Goal: Task Accomplishment & Management: Manage account settings

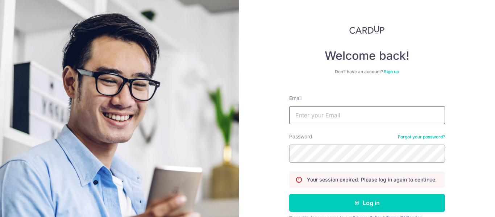
type input "kendrick.shou@gmail.com"
click at [289, 194] on button "Log in" at bounding box center [367, 203] width 156 height 18
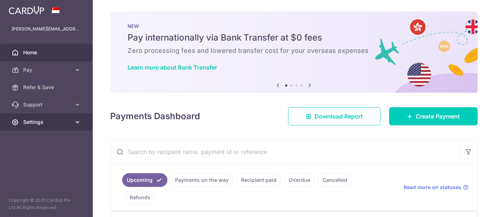
click at [50, 130] on link "Settings" at bounding box center [46, 121] width 93 height 17
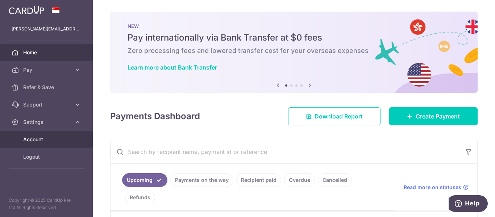
click at [36, 135] on link "Account" at bounding box center [46, 139] width 93 height 17
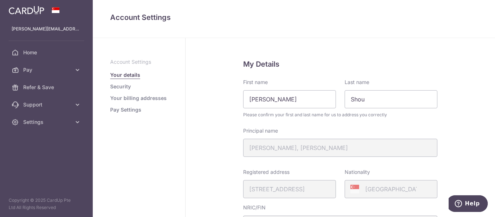
click at [121, 109] on link "Pay Settings" at bounding box center [125, 109] width 31 height 7
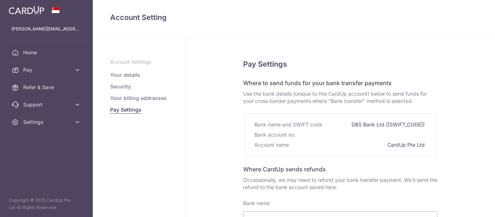
select select
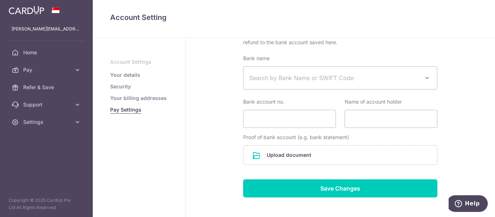
scroll to position [180, 0]
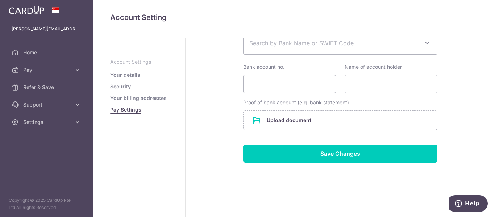
click at [124, 97] on link "Your billing addresses" at bounding box center [138, 98] width 57 height 7
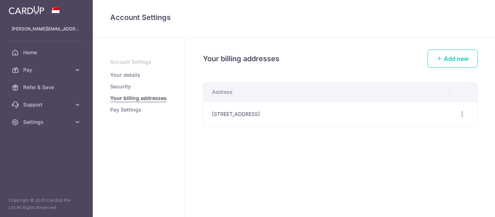
click at [120, 89] on link "Security" at bounding box center [120, 86] width 21 height 7
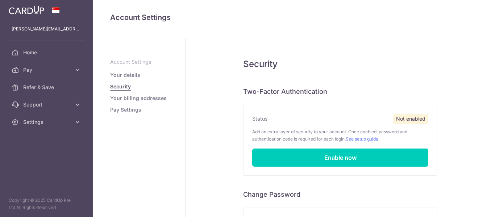
click at [126, 75] on link "Your details" at bounding box center [125, 74] width 30 height 7
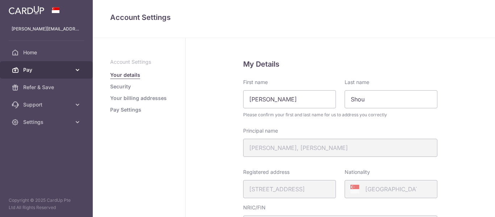
click at [75, 67] on icon at bounding box center [77, 69] width 7 height 7
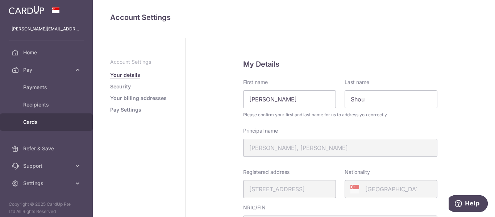
click at [42, 120] on span "Cards" at bounding box center [47, 122] width 48 height 7
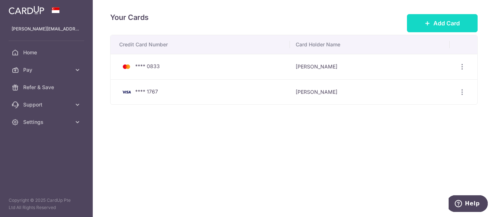
click at [450, 24] on span "Add Card" at bounding box center [447, 23] width 26 height 9
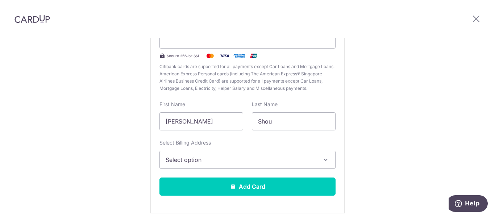
scroll to position [53, 0]
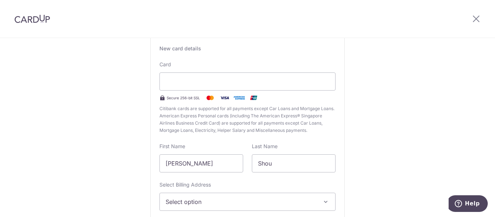
click at [367, 63] on div "New Card Details New card details Card Secure 256-bit SSL Citibank cards are su…" at bounding box center [247, 137] width 495 height 305
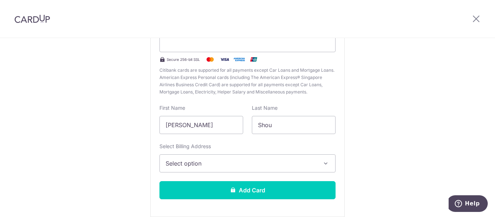
scroll to position [125, 0]
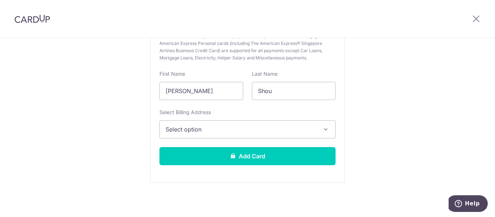
click at [224, 123] on button "Select option" at bounding box center [248, 129] width 176 height 18
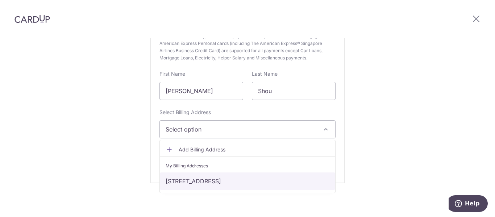
click at [249, 182] on link "16 Ewe Boon Road #03-14, Singapore, Singapore, Singapore-259324" at bounding box center [247, 181] width 175 height 17
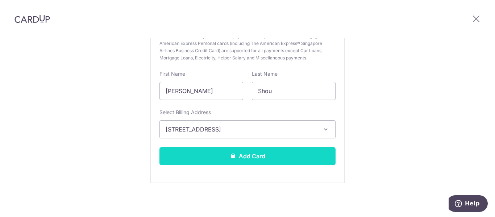
click at [223, 160] on button "Add Card" at bounding box center [248, 156] width 176 height 18
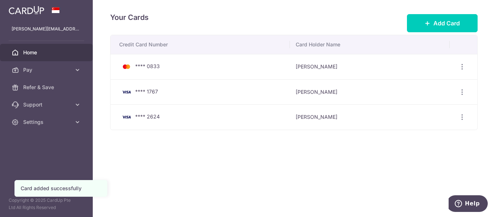
click at [27, 46] on link "Home" at bounding box center [46, 52] width 93 height 17
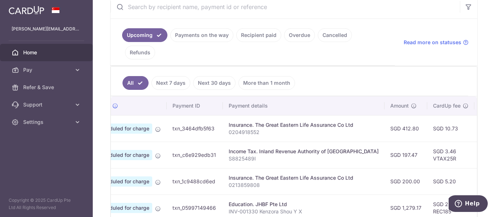
scroll to position [0, 199]
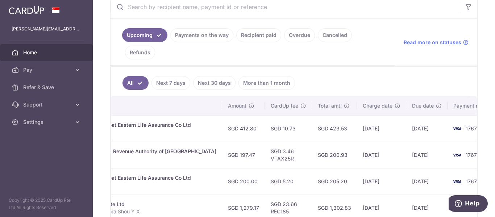
drag, startPoint x: 240, startPoint y: 145, endPoint x: 351, endPoint y: 147, distance: 111.0
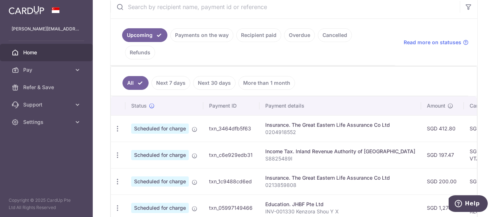
drag, startPoint x: 351, startPoint y: 147, endPoint x: 169, endPoint y: 156, distance: 183.0
click at [116, 125] on icon "button" at bounding box center [118, 129] width 8 height 8
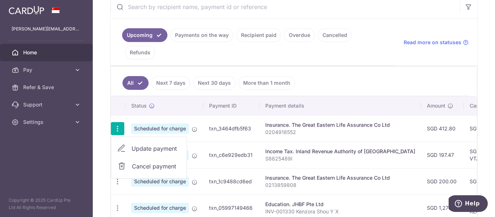
click at [145, 144] on span "Update payment" at bounding box center [156, 148] width 49 height 9
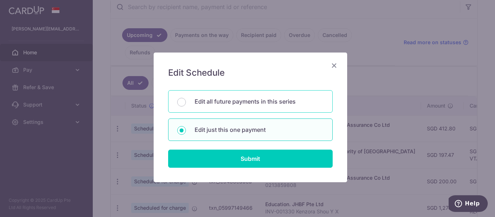
click at [234, 100] on p "Edit all future payments in this series" at bounding box center [259, 101] width 129 height 9
click at [186, 100] on input "Edit all future payments in this series" at bounding box center [181, 102] width 9 height 9
radio input "true"
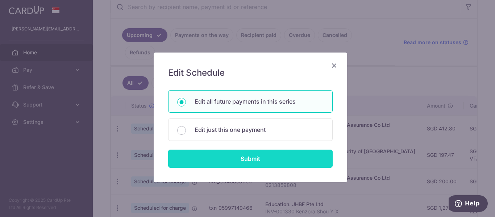
click at [252, 154] on input "Submit" at bounding box center [250, 159] width 165 height 18
radio input "true"
type input "412.80"
type input "0204918552"
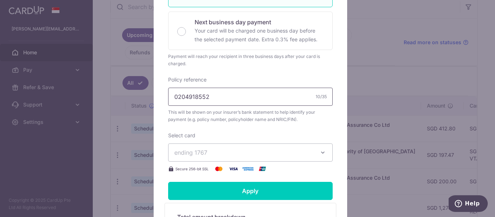
scroll to position [181, 0]
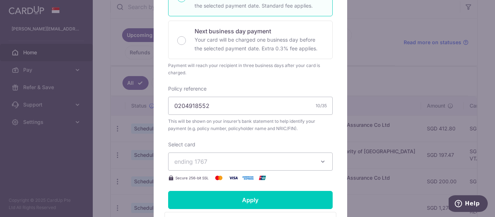
click at [286, 160] on span "ending 1767" at bounding box center [243, 161] width 139 height 9
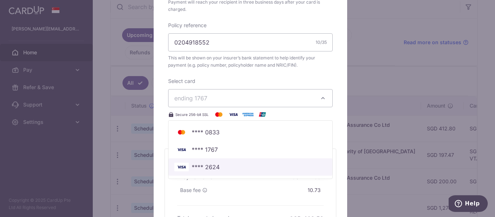
scroll to position [254, 0]
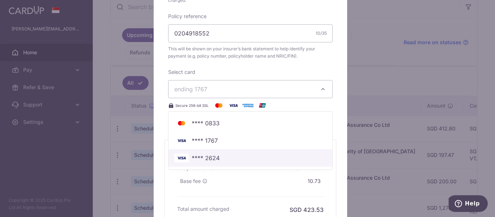
click at [219, 159] on span "**** 2624" at bounding box center [250, 158] width 152 height 9
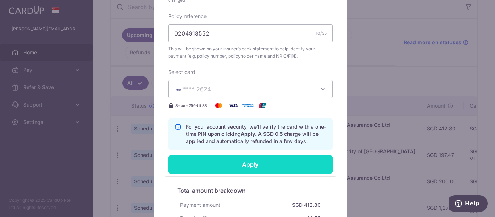
click at [262, 162] on input "Apply" at bounding box center [250, 165] width 165 height 18
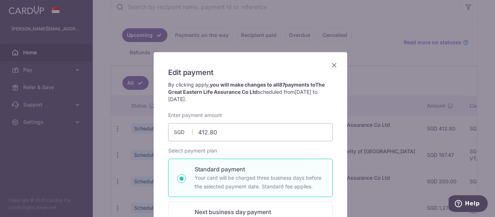
scroll to position [0, 0]
click at [332, 65] on icon "Close" at bounding box center [334, 65] width 9 height 9
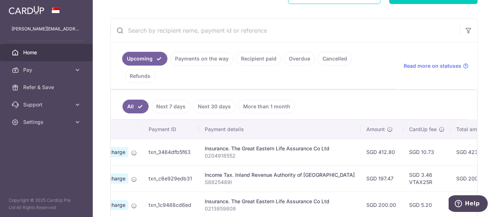
scroll to position [0, 199]
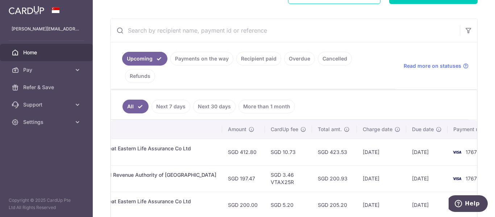
drag, startPoint x: 280, startPoint y: 106, endPoint x: 375, endPoint y: 116, distance: 95.6
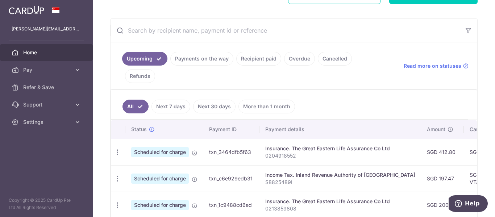
drag, startPoint x: 343, startPoint y: 153, endPoint x: 146, endPoint y: 157, distance: 197.3
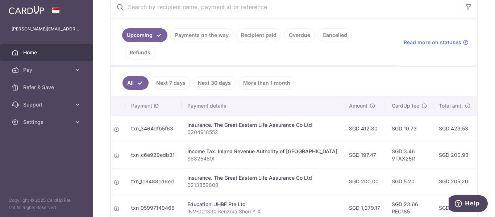
scroll to position [0, 199]
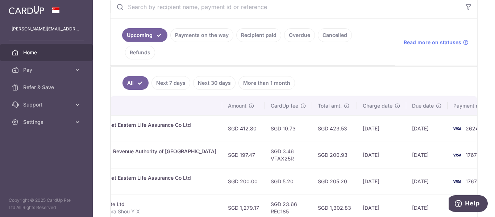
drag, startPoint x: 290, startPoint y: 166, endPoint x: 370, endPoint y: 158, distance: 80.5
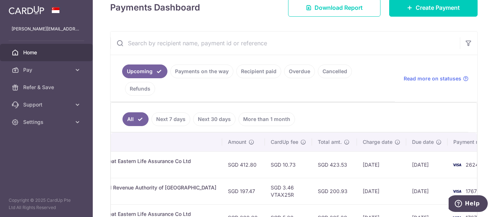
scroll to position [0, 0]
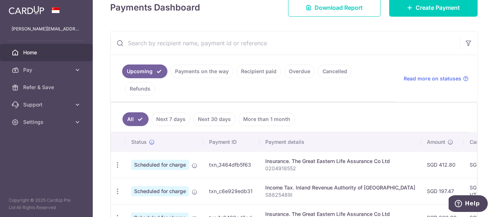
drag, startPoint x: 370, startPoint y: 158, endPoint x: 170, endPoint y: 195, distance: 203.5
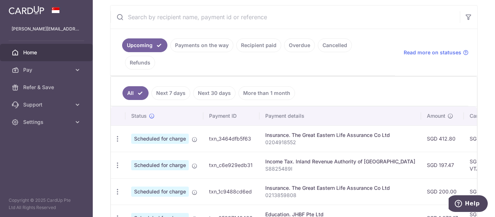
drag, startPoint x: 265, startPoint y: 115, endPoint x: 267, endPoint y: 151, distance: 36.6
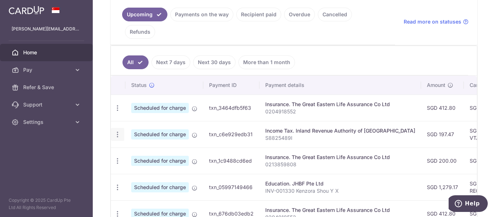
click at [115, 131] on icon "button" at bounding box center [118, 135] width 8 height 8
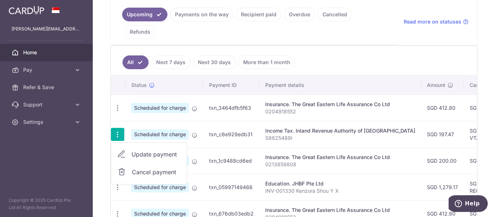
click at [143, 150] on span "Update payment" at bounding box center [156, 154] width 49 height 9
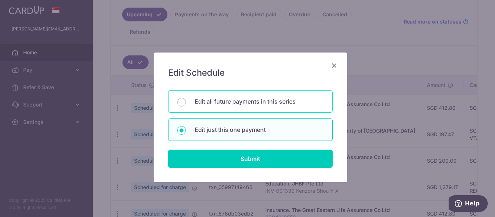
click at [219, 104] on p "Edit all future payments in this series" at bounding box center [259, 101] width 129 height 9
click at [186, 104] on input "Edit all future payments in this series" at bounding box center [181, 102] width 9 height 9
radio input "true"
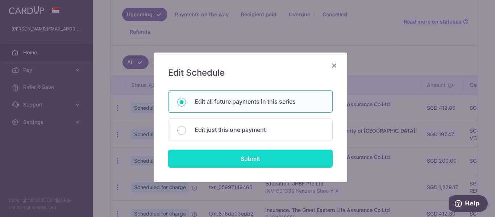
click at [232, 156] on input "Submit" at bounding box center [250, 159] width 165 height 18
radio input "true"
type input "197.47"
type input "S8825489I"
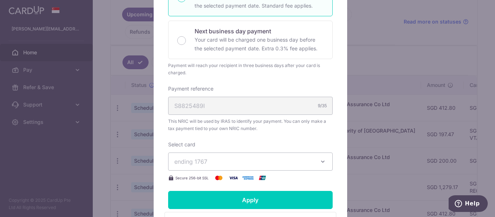
click at [245, 165] on span "ending 1767" at bounding box center [243, 161] width 139 height 9
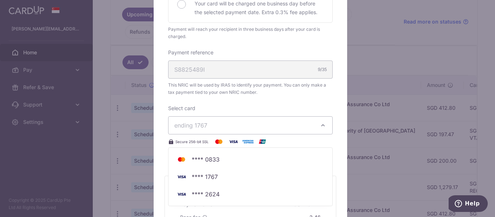
scroll to position [254, 0]
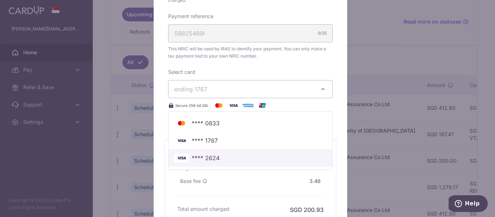
click at [224, 163] on link "**** 2624" at bounding box center [251, 157] width 164 height 17
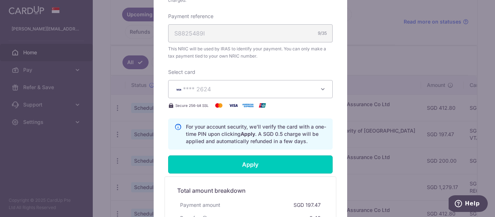
click at [224, 163] on input "Apply" at bounding box center [250, 165] width 165 height 18
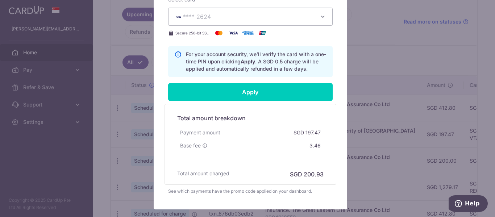
type input "Successfully Applied"
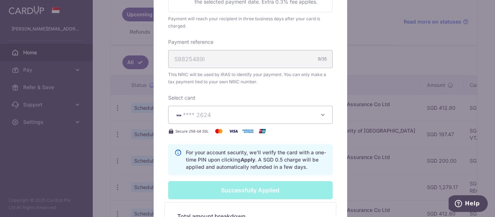
drag, startPoint x: 321, startPoint y: 122, endPoint x: 317, endPoint y: 87, distance: 35.5
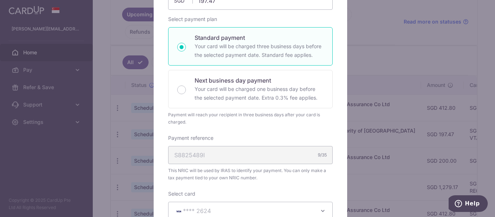
drag, startPoint x: 392, startPoint y: 101, endPoint x: 391, endPoint y: 58, distance: 42.8
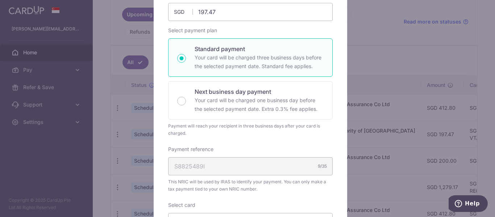
scroll to position [31, 0]
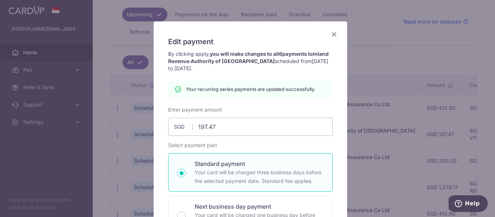
drag, startPoint x: 383, startPoint y: 91, endPoint x: 385, endPoint y: 43, distance: 47.6
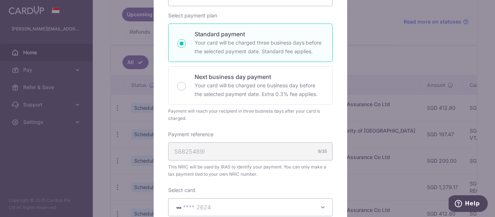
drag, startPoint x: 375, startPoint y: 82, endPoint x: 364, endPoint y: 129, distance: 48.3
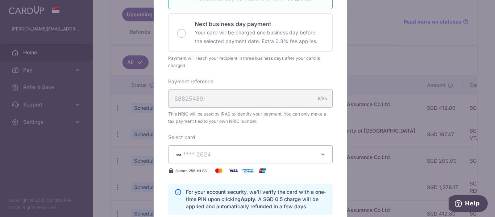
drag, startPoint x: 364, startPoint y: 129, endPoint x: 351, endPoint y: 172, distance: 44.4
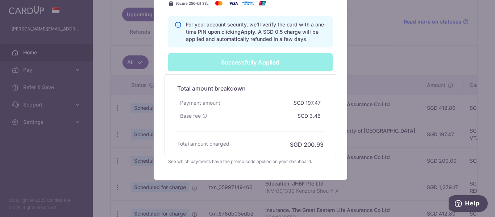
drag, startPoint x: 342, startPoint y: 131, endPoint x: 331, endPoint y: 193, distance: 63.0
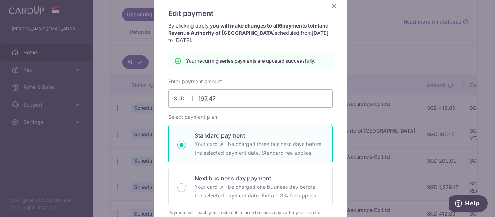
drag, startPoint x: 317, startPoint y: 158, endPoint x: 317, endPoint y: 102, distance: 56.9
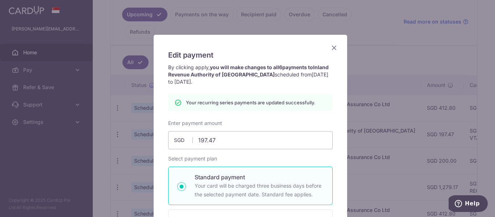
click at [330, 50] on icon "Close" at bounding box center [334, 47] width 9 height 9
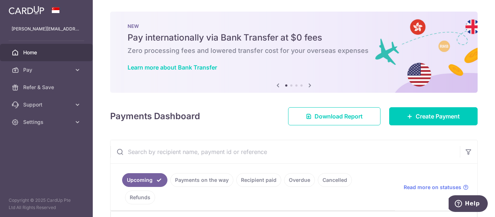
drag, startPoint x: 234, startPoint y: 96, endPoint x: 233, endPoint y: 141, distance: 45.3
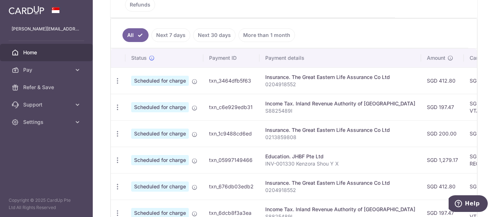
drag, startPoint x: 233, startPoint y: 141, endPoint x: 232, endPoint y: 177, distance: 35.9
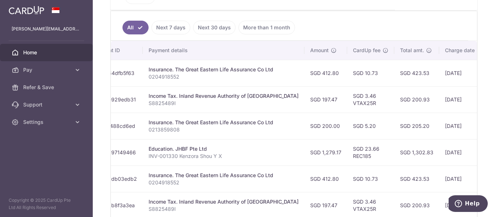
scroll to position [0, 199]
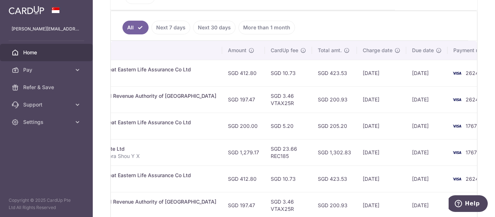
drag, startPoint x: 227, startPoint y: 161, endPoint x: 277, endPoint y: 165, distance: 50.9
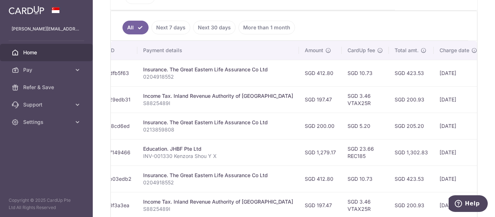
scroll to position [0, 0]
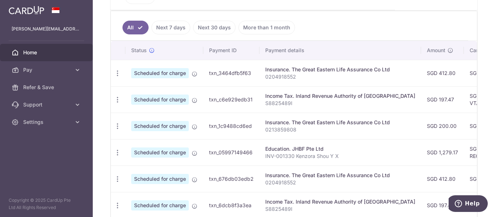
drag, startPoint x: 277, startPoint y: 163, endPoint x: 144, endPoint y: 168, distance: 132.8
click at [119, 70] on icon "button" at bounding box center [118, 74] width 8 height 8
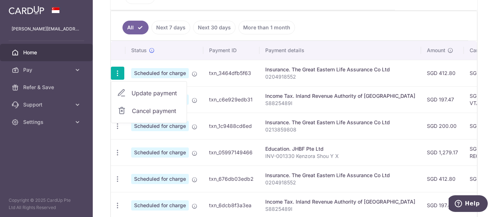
click at [142, 89] on span "Update payment" at bounding box center [156, 93] width 49 height 9
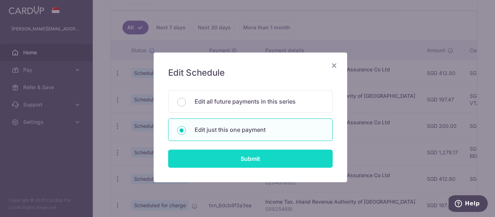
click at [263, 161] on input "Submit" at bounding box center [250, 159] width 165 height 18
radio input "true"
type input "412.80"
type input "[DATE]"
type input "0204918552"
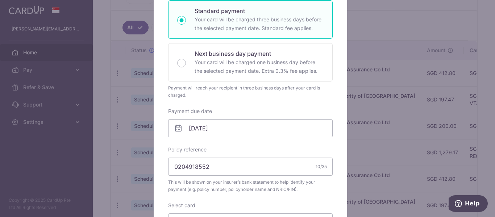
drag, startPoint x: 224, startPoint y: 94, endPoint x: 229, endPoint y: 134, distance: 40.6
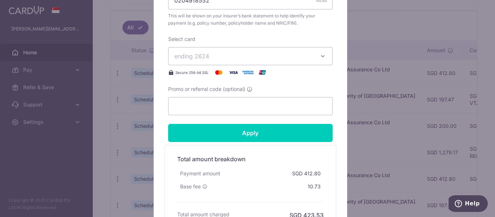
drag, startPoint x: 222, startPoint y: 170, endPoint x: 214, endPoint y: 203, distance: 34.0
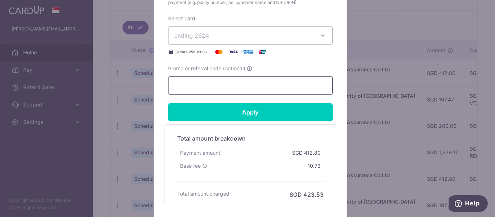
click at [186, 83] on input "Promo or referral code (optional)" at bounding box center [250, 86] width 165 height 18
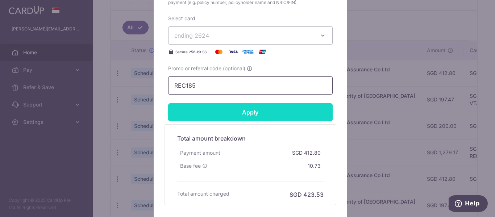
type input "REC185"
click at [212, 108] on input "Apply" at bounding box center [250, 112] width 165 height 18
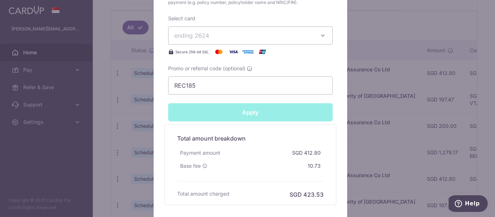
type input "Successfully Applied"
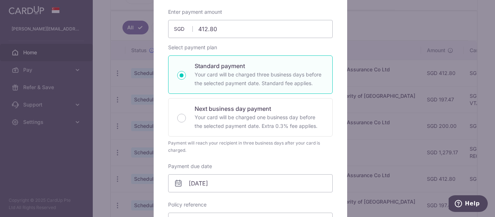
scroll to position [0, 0]
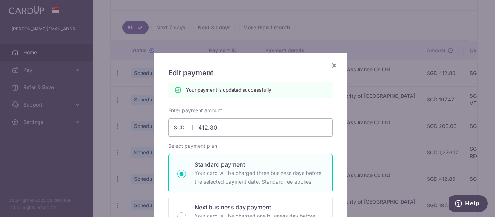
click at [334, 68] on icon "Close" at bounding box center [334, 65] width 9 height 9
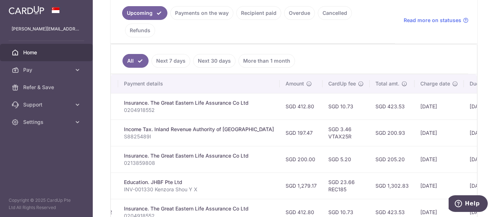
scroll to position [0, 199]
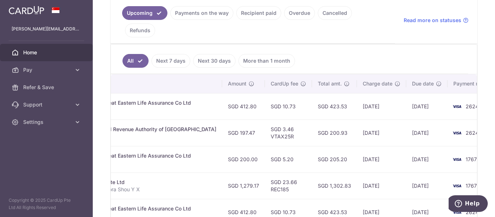
drag, startPoint x: 325, startPoint y: 88, endPoint x: 400, endPoint y: 88, distance: 75.1
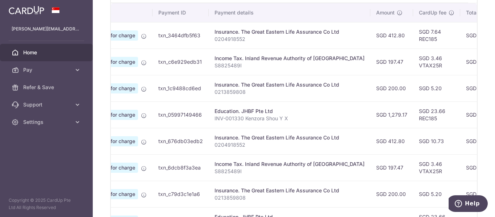
scroll to position [0, 199]
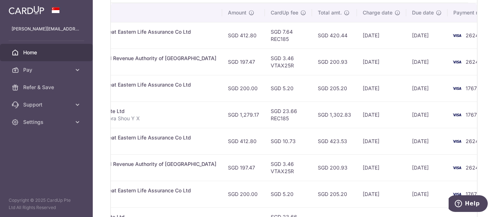
drag, startPoint x: 313, startPoint y: 115, endPoint x: 423, endPoint y: 103, distance: 110.5
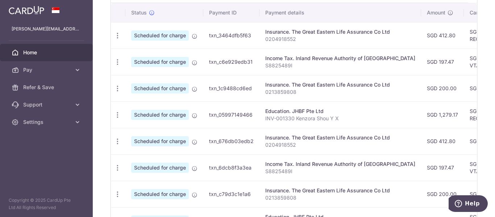
drag, startPoint x: 379, startPoint y: 81, endPoint x: 228, endPoint y: 89, distance: 151.4
click at [115, 85] on icon "button" at bounding box center [118, 89] width 8 height 8
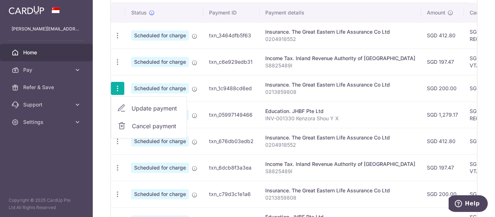
click at [137, 104] on span "Update payment" at bounding box center [156, 108] width 49 height 9
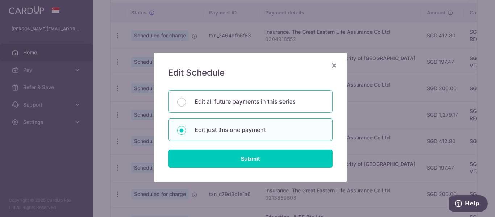
click at [246, 110] on div "Edit all future payments in this series" at bounding box center [250, 101] width 165 height 22
radio input "true"
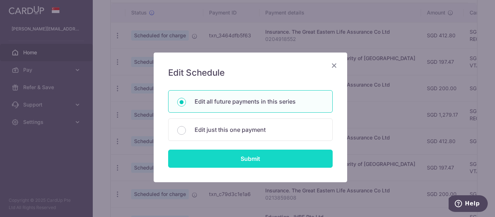
click at [246, 152] on input "Submit" at bounding box center [250, 159] width 165 height 18
radio input "true"
type input "200.00"
type input "0213859808"
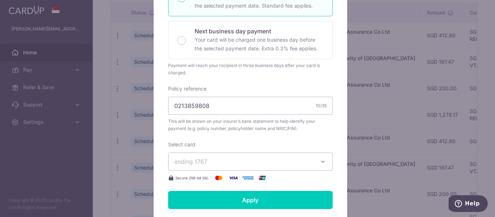
click at [206, 159] on span "ending 1767" at bounding box center [243, 161] width 139 height 9
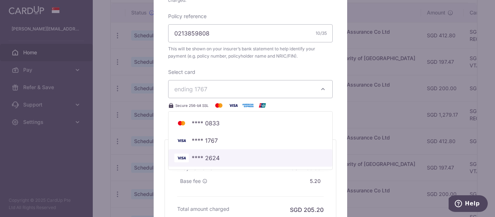
click at [211, 160] on span "**** 2624" at bounding box center [206, 158] width 28 height 9
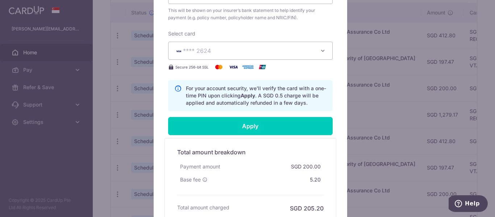
scroll to position [290, 0]
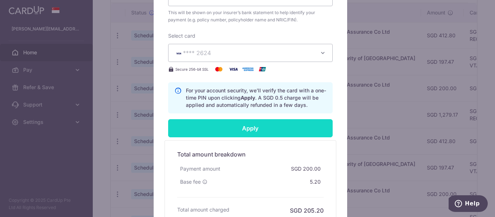
click at [255, 127] on input "Apply" at bounding box center [250, 128] width 165 height 18
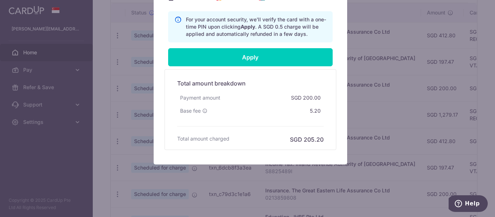
drag, startPoint x: 327, startPoint y: 124, endPoint x: 323, endPoint y: 147, distance: 23.1
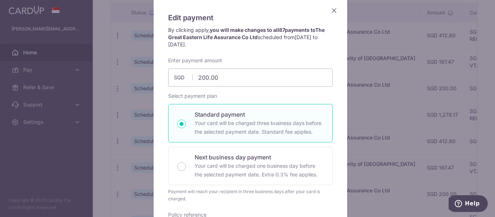
scroll to position [0, 0]
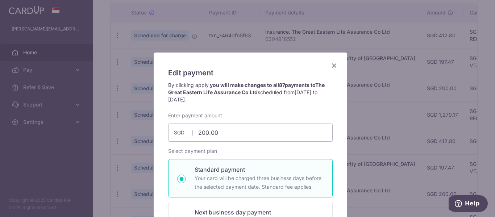
drag, startPoint x: 306, startPoint y: 74, endPoint x: 307, endPoint y: 50, distance: 24.7
click at [331, 67] on icon "Close" at bounding box center [334, 65] width 9 height 9
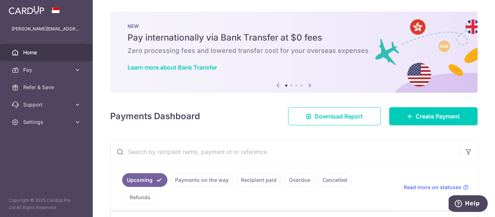
drag, startPoint x: 291, startPoint y: 97, endPoint x: 289, endPoint y: 127, distance: 29.4
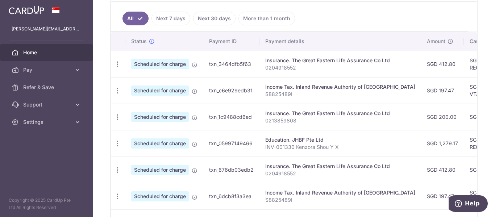
scroll to position [273, 0]
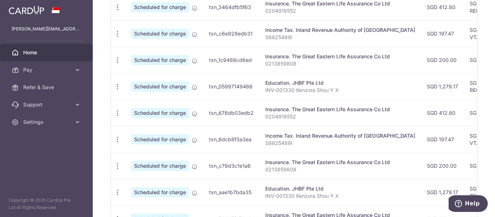
drag, startPoint x: 288, startPoint y: 151, endPoint x: 283, endPoint y: 142, distance: 10.4
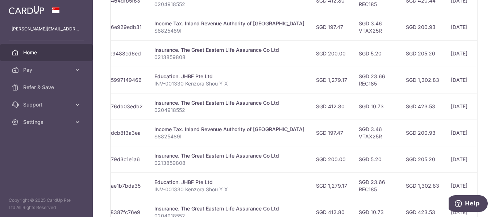
scroll to position [0, 199]
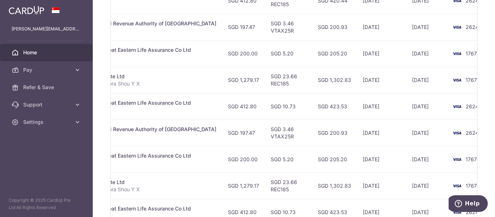
drag, startPoint x: 308, startPoint y: 140, endPoint x: 377, endPoint y: 133, distance: 68.9
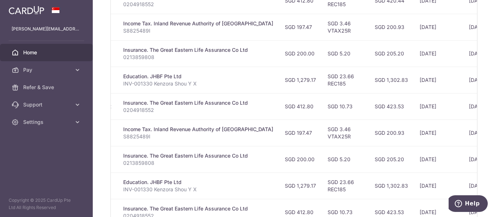
scroll to position [0, 0]
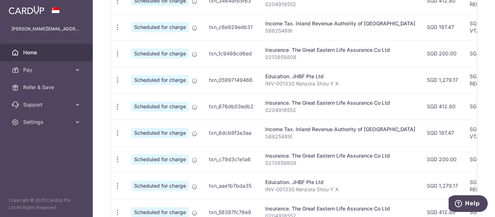
drag, startPoint x: 363, startPoint y: 103, endPoint x: 203, endPoint y: 109, distance: 159.7
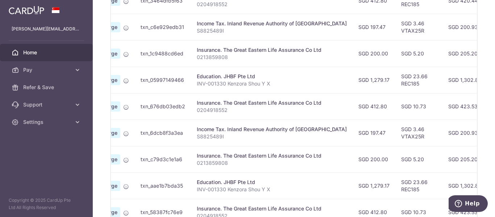
scroll to position [0, 199]
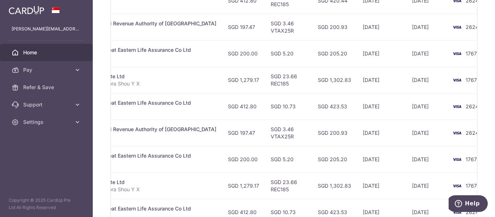
drag, startPoint x: 234, startPoint y: 110, endPoint x: 301, endPoint y: 117, distance: 67.8
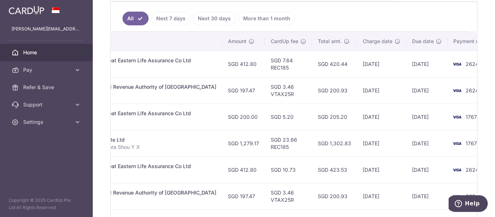
scroll to position [197, 0]
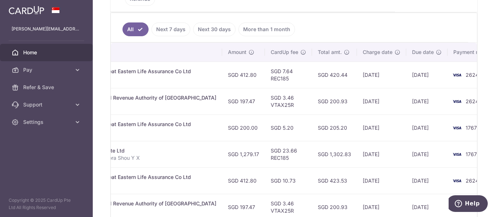
drag, startPoint x: 301, startPoint y: 117, endPoint x: 303, endPoint y: 100, distance: 17.5
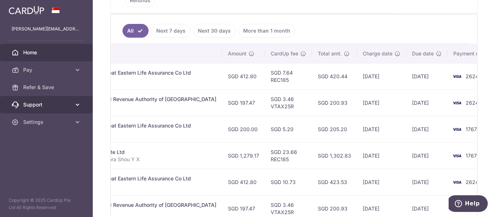
scroll to position [0, 0]
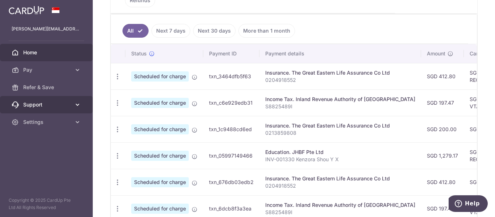
drag, startPoint x: 292, startPoint y: 121, endPoint x: 67, endPoint y: 103, distance: 225.9
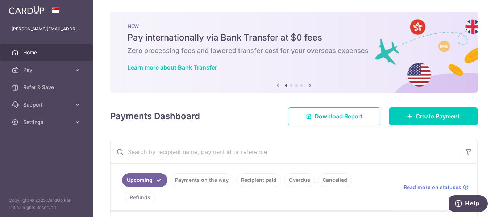
drag, startPoint x: 299, startPoint y: 83, endPoint x: 289, endPoint y: 135, distance: 52.8
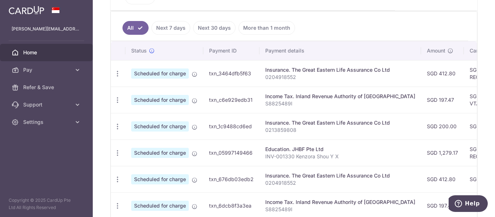
drag, startPoint x: 287, startPoint y: 131, endPoint x: 279, endPoint y: 150, distance: 20.1
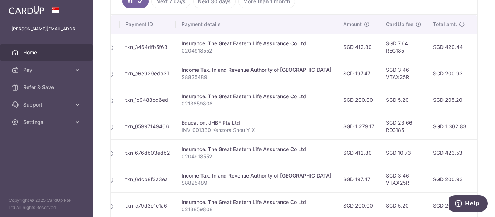
scroll to position [0, 199]
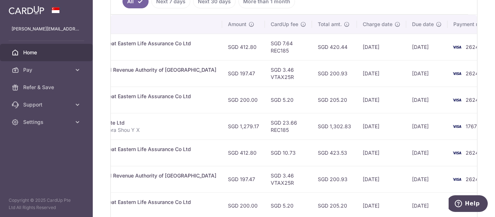
drag, startPoint x: 279, startPoint y: 150, endPoint x: 378, endPoint y: 152, distance: 98.7
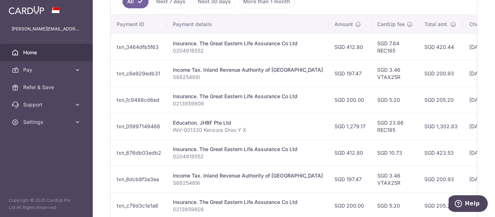
scroll to position [0, 0]
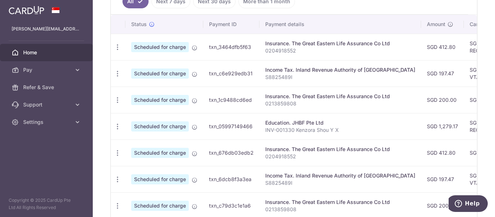
drag, startPoint x: 376, startPoint y: 120, endPoint x: 212, endPoint y: 140, distance: 165.5
click at [116, 123] on icon "button" at bounding box center [118, 127] width 8 height 8
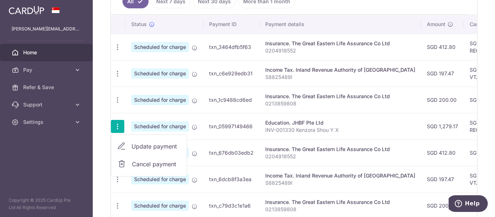
click at [351, 119] on div "Education. JHBF Pte Ltd" at bounding box center [340, 122] width 150 height 7
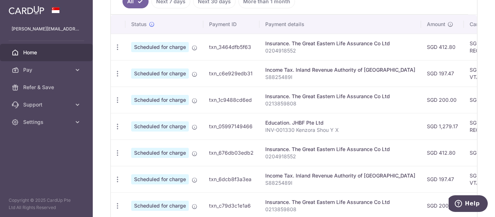
drag, startPoint x: 261, startPoint y: 105, endPoint x: 224, endPoint y: 105, distance: 37.0
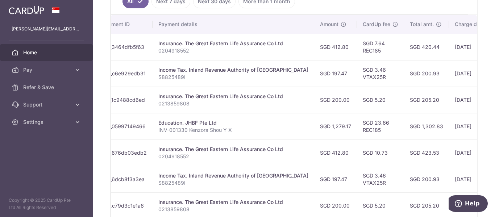
drag, startPoint x: 291, startPoint y: 112, endPoint x: 314, endPoint y: 114, distance: 22.9
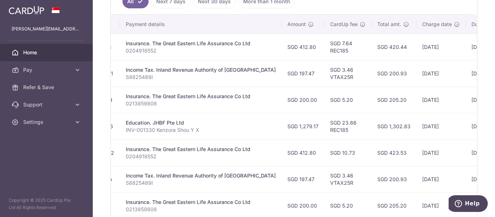
scroll to position [0, 199]
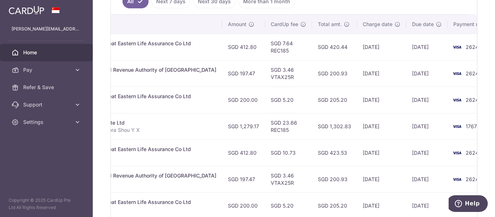
drag, startPoint x: 314, startPoint y: 114, endPoint x: 364, endPoint y: 117, distance: 50.5
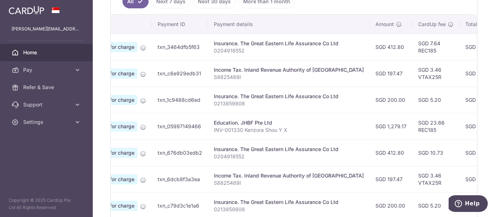
scroll to position [0, 0]
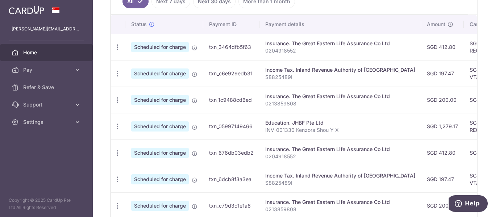
drag, startPoint x: 364, startPoint y: 117, endPoint x: 191, endPoint y: 127, distance: 173.2
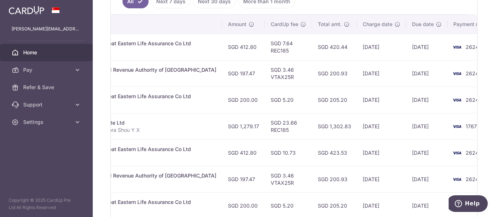
drag, startPoint x: 421, startPoint y: 112, endPoint x: 425, endPoint y: 112, distance: 4.0
drag, startPoint x: 384, startPoint y: 110, endPoint x: 420, endPoint y: 125, distance: 38.5
click at [420, 140] on td "[DATE]" at bounding box center [426, 153] width 41 height 26
drag, startPoint x: 420, startPoint y: 125, endPoint x: 441, endPoint y: 136, distance: 23.8
click at [466, 150] on span "2624" at bounding box center [472, 153] width 13 height 6
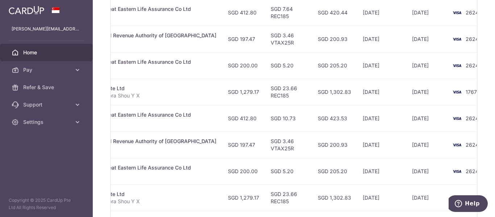
drag, startPoint x: 441, startPoint y: 136, endPoint x: 445, endPoint y: 159, distance: 22.8
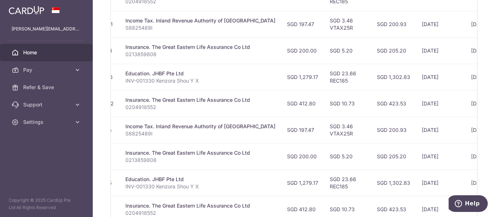
scroll to position [0, 0]
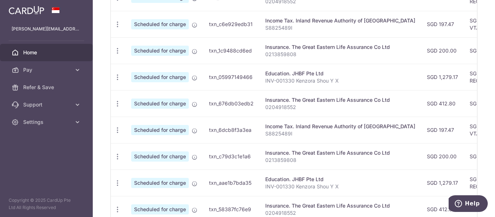
drag, startPoint x: 445, startPoint y: 159, endPoint x: 350, endPoint y: 160, distance: 95.0
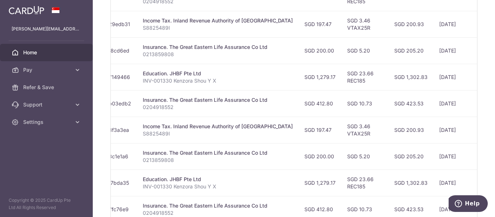
scroll to position [0, 199]
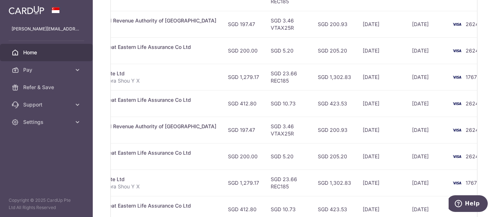
drag, startPoint x: 350, startPoint y: 160, endPoint x: 457, endPoint y: 165, distance: 107.1
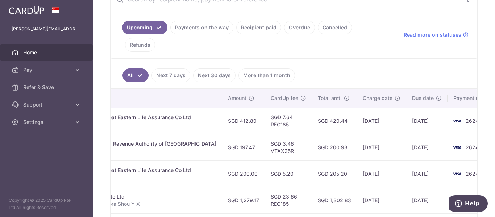
drag, startPoint x: 396, startPoint y: 133, endPoint x: 396, endPoint y: 109, distance: 24.3
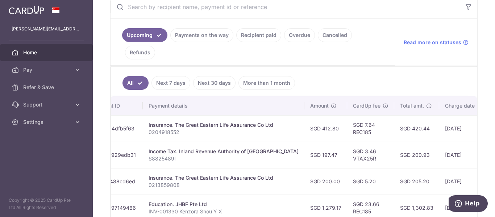
scroll to position [0, 0]
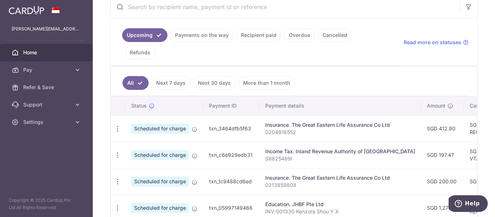
drag, startPoint x: 396, startPoint y: 109, endPoint x: 291, endPoint y: 121, distance: 105.8
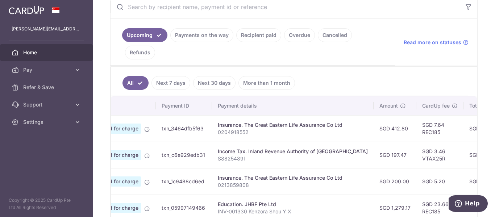
drag, startPoint x: 298, startPoint y: 131, endPoint x: 322, endPoint y: 138, distance: 24.6
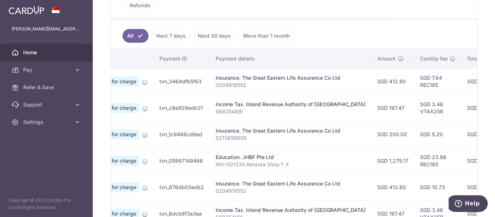
drag, startPoint x: 320, startPoint y: 138, endPoint x: 316, endPoint y: 159, distance: 21.8
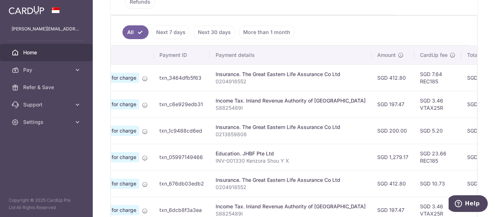
scroll to position [0, 0]
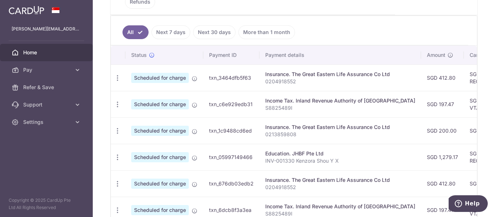
drag, startPoint x: 312, startPoint y: 156, endPoint x: 173, endPoint y: 151, distance: 138.6
click at [120, 127] on icon "button" at bounding box center [118, 131] width 8 height 8
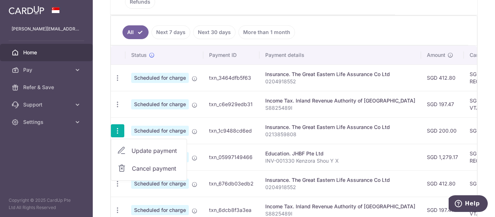
click at [144, 146] on span "Update payment" at bounding box center [156, 150] width 49 height 9
radio input "true"
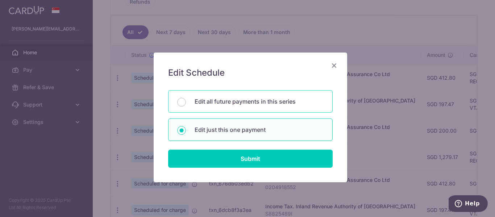
click at [269, 95] on div "Edit all future payments in this series" at bounding box center [250, 101] width 165 height 22
click at [271, 134] on p "Edit just this one payment" at bounding box center [259, 129] width 129 height 9
click at [186, 134] on input "Edit just this one payment" at bounding box center [181, 130] width 9 height 9
radio input "false"
radio input "true"
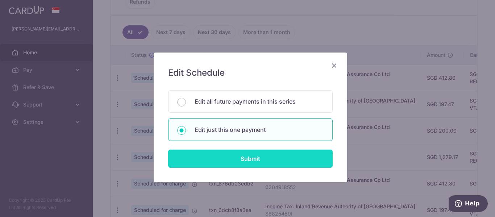
click at [250, 159] on input "Submit" at bounding box center [250, 159] width 165 height 18
radio input "true"
type input "200.00"
type input "[DATE]"
type input "0213859808"
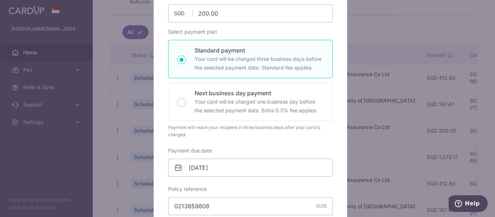
drag, startPoint x: 257, startPoint y: 64, endPoint x: 259, endPoint y: 97, distance: 33.0
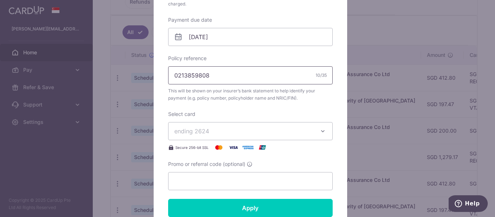
drag, startPoint x: 234, startPoint y: 117, endPoint x: 238, endPoint y: 150, distance: 32.8
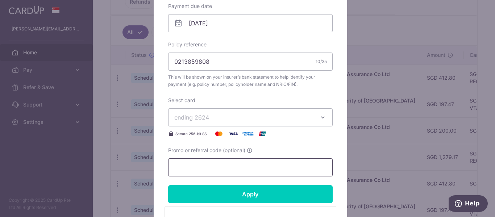
drag, startPoint x: 208, startPoint y: 122, endPoint x: 220, endPoint y: 162, distance: 41.2
click at [220, 162] on div "Enter payment amount 200.00 200.00 SGD To change the payment amount, please can…" at bounding box center [250, 12] width 165 height 329
click at [221, 166] on input "Promo or referral code (optional)" at bounding box center [250, 167] width 165 height 18
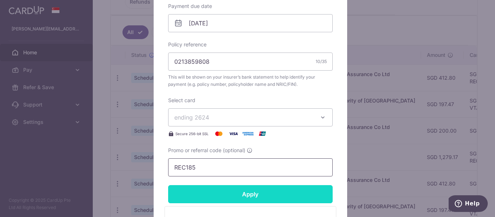
type input "REC185"
click at [239, 190] on input "Apply" at bounding box center [250, 194] width 165 height 18
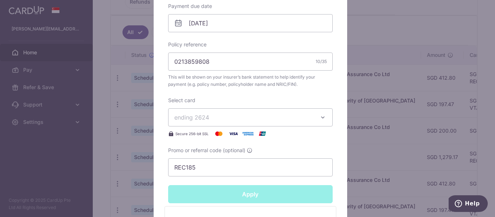
type input "Successfully Applied"
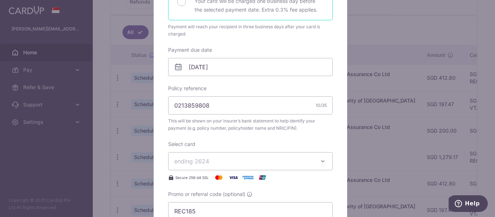
scroll to position [46, 0]
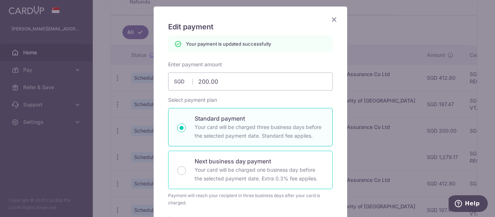
drag, startPoint x: 286, startPoint y: 90, endPoint x: 296, endPoint y: 46, distance: 45.4
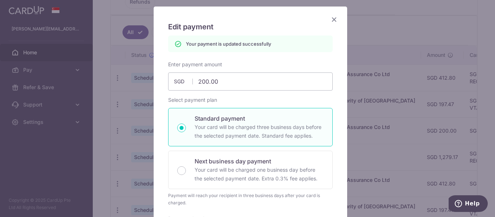
scroll to position [0, 0]
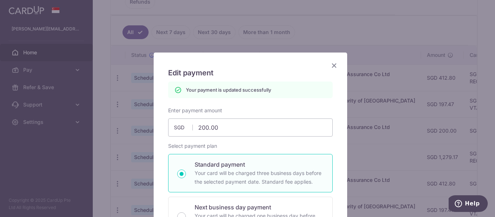
click at [333, 65] on icon "Close" at bounding box center [334, 65] width 9 height 9
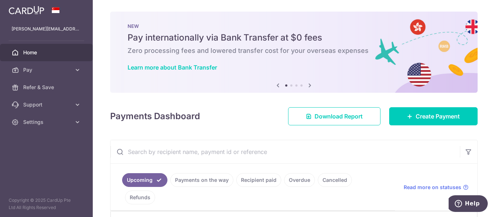
drag, startPoint x: 277, startPoint y: 85, endPoint x: 276, endPoint y: 122, distance: 37.0
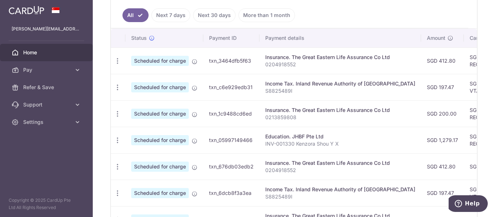
drag, startPoint x: 268, startPoint y: 106, endPoint x: 264, endPoint y: 149, distance: 42.6
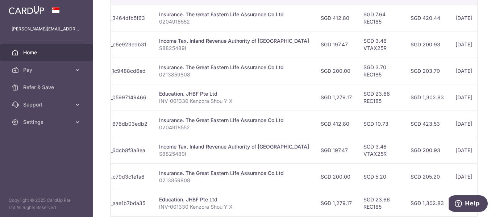
scroll to position [0, 199]
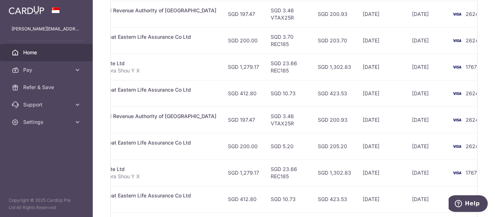
drag, startPoint x: 357, startPoint y: 96, endPoint x: 358, endPoint y: 117, distance: 21.0
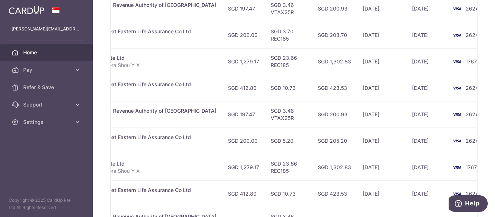
drag, startPoint x: 358, startPoint y: 117, endPoint x: 359, endPoint y: 104, distance: 13.2
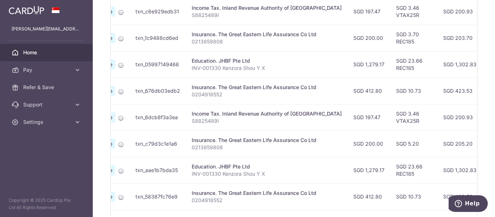
scroll to position [0, 0]
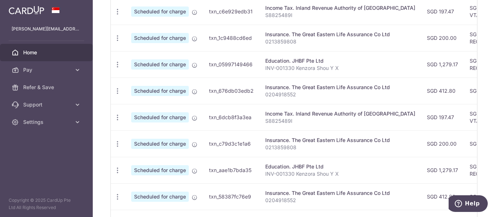
drag, startPoint x: 359, startPoint y: 104, endPoint x: 249, endPoint y: 106, distance: 109.5
click at [114, 84] on div "Update payment Cancel payment" at bounding box center [117, 90] width 13 height 13
click at [116, 87] on icon "button" at bounding box center [118, 91] width 8 height 8
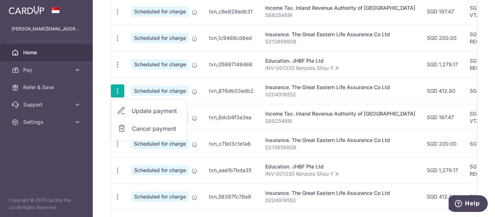
click at [129, 102] on link "Update payment" at bounding box center [148, 110] width 75 height 17
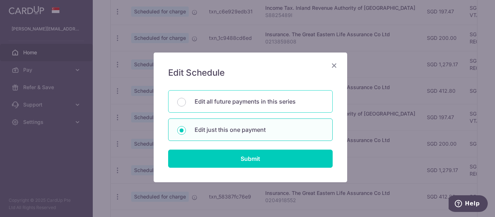
click at [245, 96] on div "Edit all future payments in this series" at bounding box center [250, 101] width 165 height 22
click at [255, 127] on p "Edit just this one payment" at bounding box center [259, 129] width 129 height 9
click at [186, 127] on input "Edit just this one payment" at bounding box center [181, 130] width 9 height 9
radio input "false"
radio input "true"
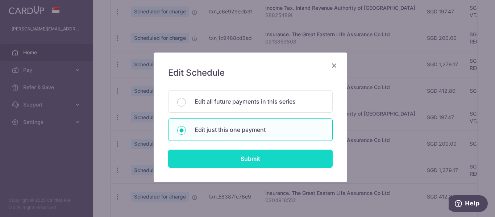
click at [257, 154] on input "Submit" at bounding box center [250, 159] width 165 height 18
radio input "true"
type input "412.80"
type input "[DATE]"
type input "0204918552"
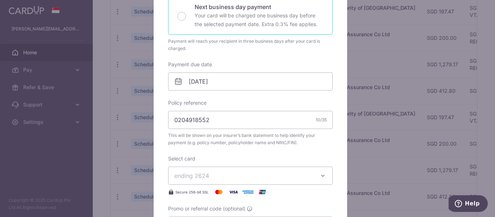
drag, startPoint x: 230, startPoint y: 91, endPoint x: 235, endPoint y: 134, distance: 42.7
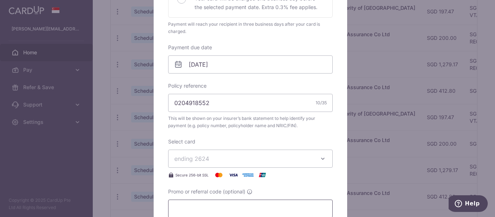
click at [199, 205] on input "Promo or referral code (optional)" at bounding box center [250, 209] width 165 height 18
type input "REC185"
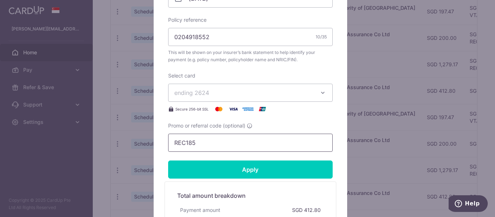
drag, startPoint x: 243, startPoint y: 127, endPoint x: 247, endPoint y: 151, distance: 23.9
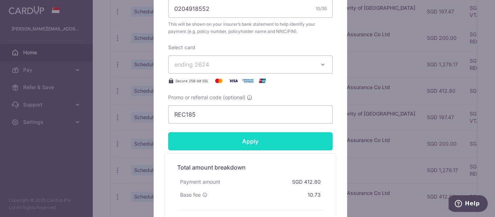
click at [248, 135] on input "Apply" at bounding box center [250, 141] width 165 height 18
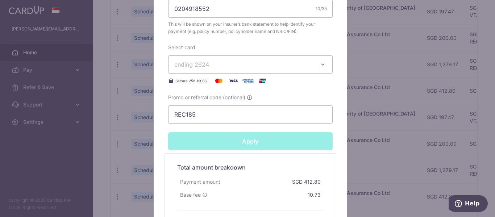
type input "Successfully Applied"
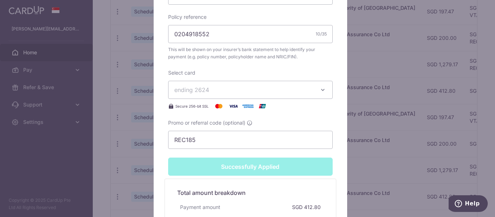
scroll to position [312, 0]
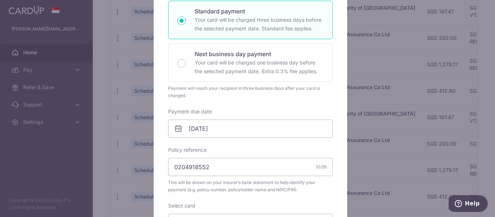
drag, startPoint x: 264, startPoint y: 94, endPoint x: 325, endPoint y: 69, distance: 65.6
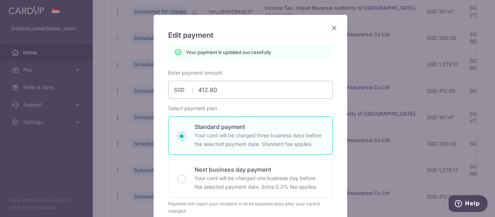
drag, startPoint x: 345, startPoint y: 51, endPoint x: 352, endPoint y: 16, distance: 36.6
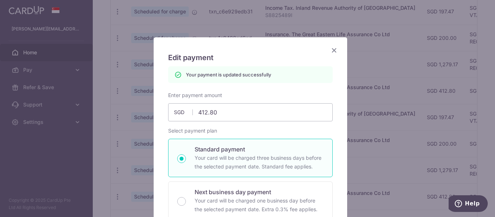
click at [335, 49] on icon "Close" at bounding box center [334, 50] width 9 height 9
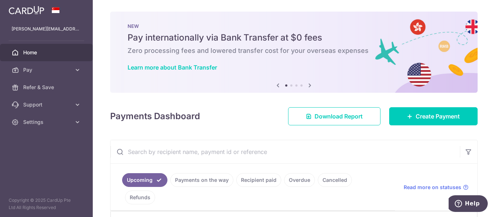
drag, startPoint x: 0, startPoint y: 0, endPoint x: 208, endPoint y: 132, distance: 246.3
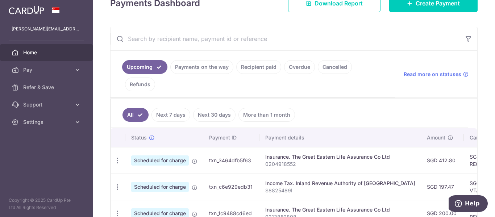
scroll to position [347, 0]
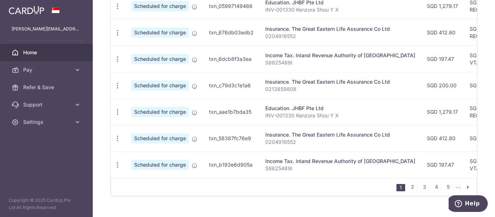
drag, startPoint x: 220, startPoint y: 99, endPoint x: 229, endPoint y: 146, distance: 47.9
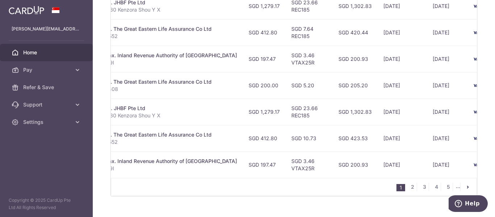
drag, startPoint x: 230, startPoint y: 130, endPoint x: 292, endPoint y: 131, distance: 61.3
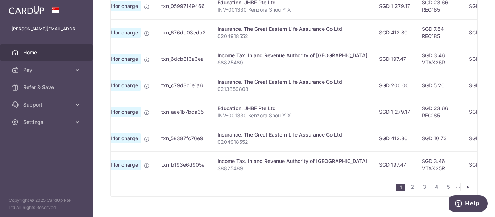
scroll to position [0, 0]
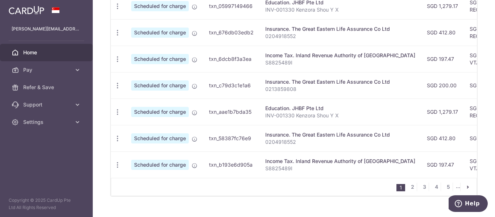
drag, startPoint x: 280, startPoint y: 123, endPoint x: 209, endPoint y: 129, distance: 71.0
click at [112, 79] on div "Update payment Cancel payment" at bounding box center [117, 85] width 13 height 13
click at [115, 82] on icon "button" at bounding box center [118, 86] width 8 height 8
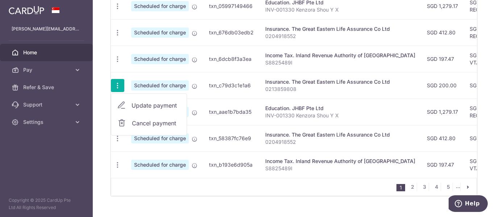
click at [126, 97] on link "Update payment" at bounding box center [148, 105] width 75 height 17
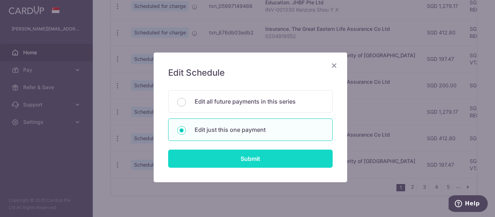
click at [257, 157] on input "Submit" at bounding box center [250, 159] width 165 height 18
radio input "true"
type input "200.00"
type input "[DATE]"
type input "0213859808"
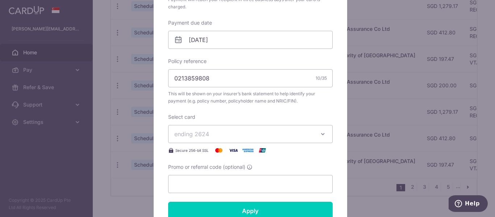
scroll to position [218, 0]
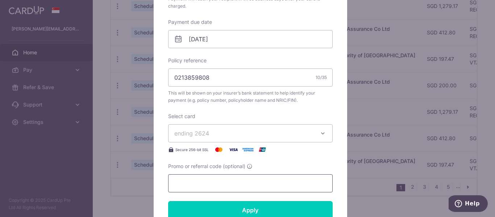
click at [219, 181] on input "Promo or referral code (optional)" at bounding box center [250, 183] width 165 height 18
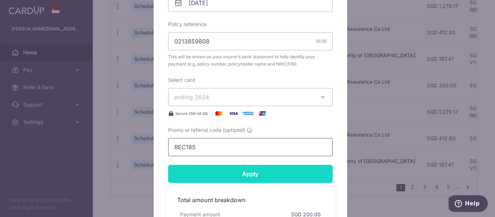
type input "REC185"
click at [248, 176] on input "Apply" at bounding box center [250, 174] width 165 height 18
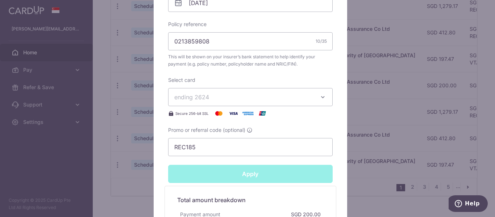
type input "Successfully Applied"
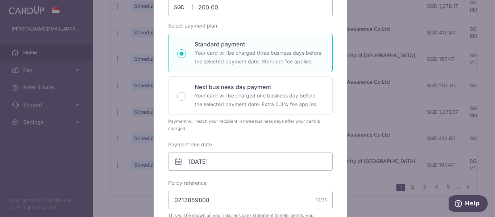
scroll to position [0, 0]
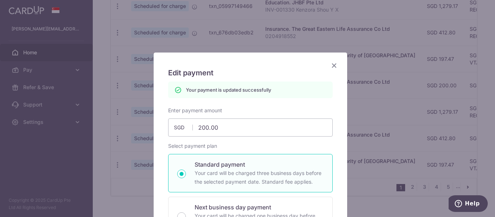
drag, startPoint x: 330, startPoint y: 131, endPoint x: 334, endPoint y: 68, distance: 63.6
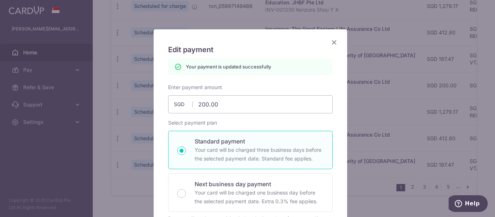
scroll to position [36, 0]
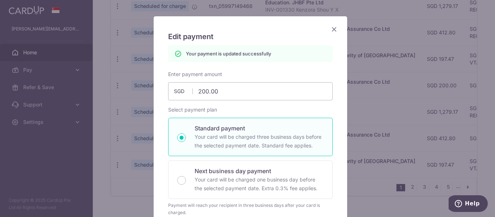
click at [334, 31] on icon "Close" at bounding box center [334, 29] width 9 height 9
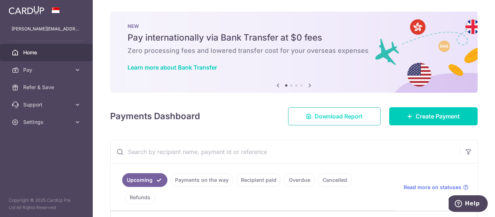
drag, startPoint x: 343, startPoint y: 74, endPoint x: 345, endPoint y: 118, distance: 44.3
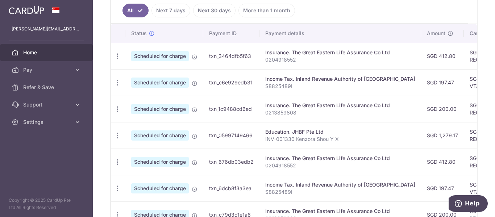
scroll to position [0, 199]
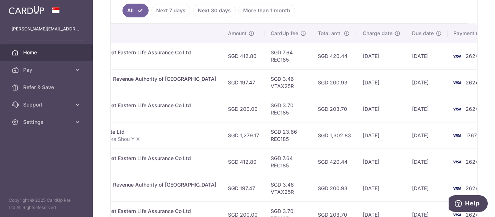
drag, startPoint x: 330, startPoint y: 100, endPoint x: 458, endPoint y: 113, distance: 128.7
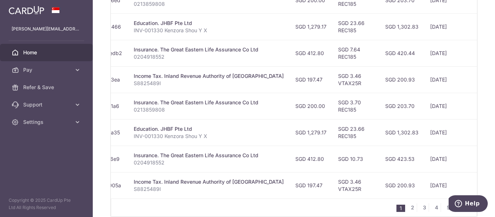
scroll to position [0, 0]
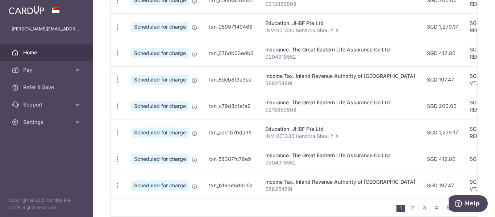
drag, startPoint x: 312, startPoint y: 138, endPoint x: 226, endPoint y: 154, distance: 87.5
click at [116, 156] on icon "button" at bounding box center [118, 160] width 8 height 8
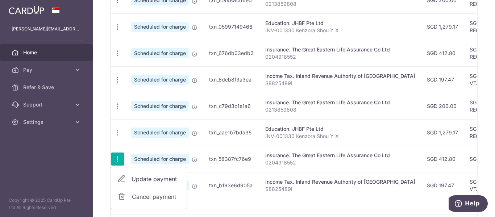
click at [151, 175] on span "Update payment" at bounding box center [156, 179] width 49 height 9
radio input "true"
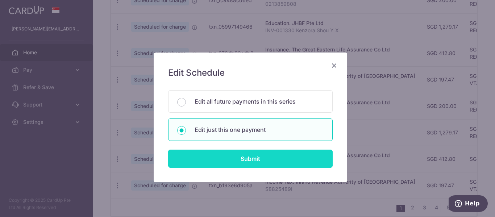
click at [246, 162] on input "Submit" at bounding box center [250, 159] width 165 height 18
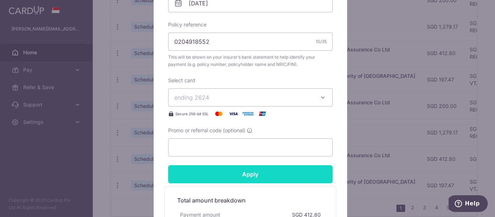
scroll to position [254, 0]
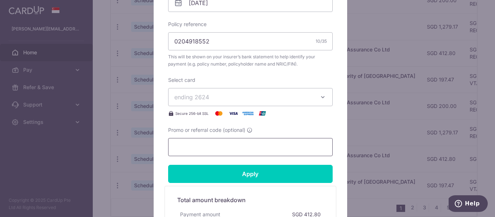
click at [193, 145] on input "Promo or referral code (optional)" at bounding box center [250, 147] width 165 height 18
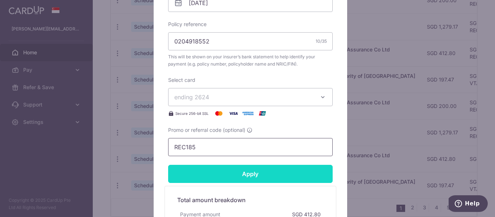
type input "REC185"
click at [294, 174] on input "Apply" at bounding box center [250, 174] width 165 height 18
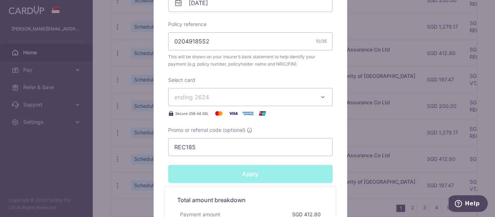
type input "Successfully Applied"
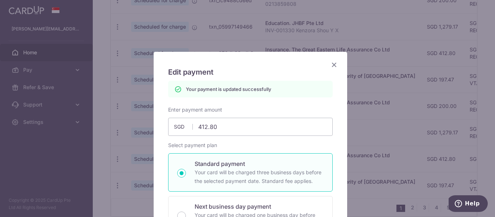
scroll to position [0, 0]
click at [331, 66] on icon "Close" at bounding box center [334, 65] width 9 height 9
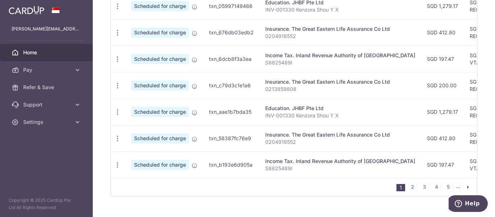
scroll to position [328, 0]
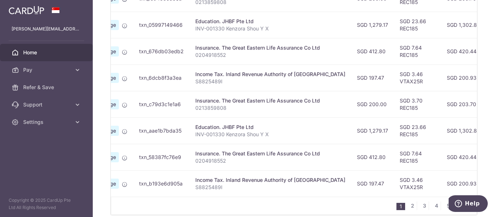
drag, startPoint x: 356, startPoint y: 112, endPoint x: 375, endPoint y: 113, distance: 18.9
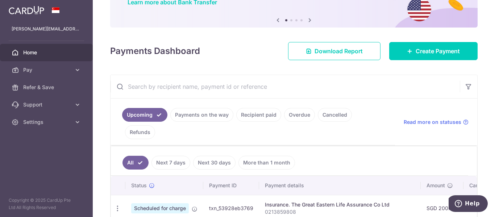
scroll to position [102, 0]
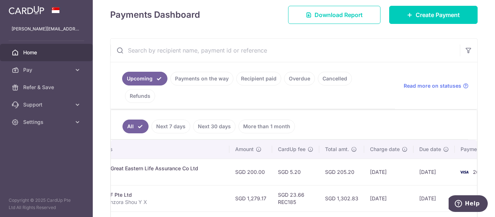
drag, startPoint x: 360, startPoint y: 124, endPoint x: 411, endPoint y: 135, distance: 52.3
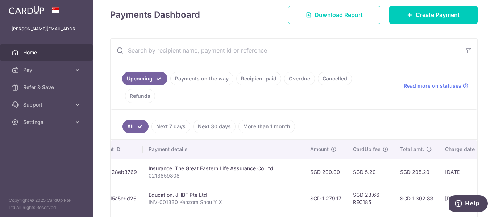
scroll to position [0, 0]
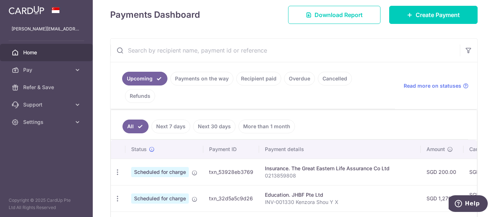
drag, startPoint x: 414, startPoint y: 149, endPoint x: 308, endPoint y: 151, distance: 106.6
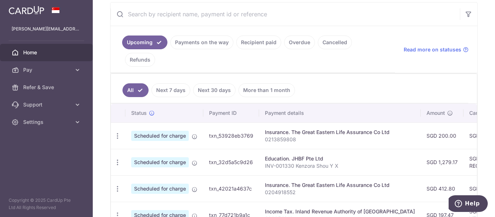
scroll to position [174, 0]
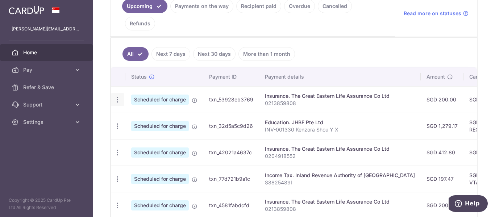
click at [119, 96] on icon "button" at bounding box center [118, 100] width 8 height 8
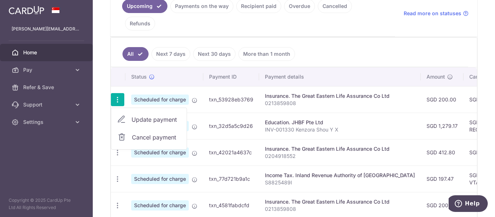
click at [133, 115] on span "Update payment" at bounding box center [156, 119] width 49 height 9
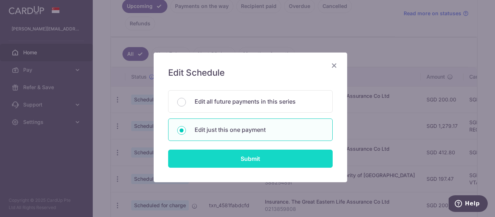
click at [269, 157] on input "Submit" at bounding box center [250, 159] width 165 height 18
radio input "true"
type input "200.00"
type input "[DATE]"
type input "0213859808"
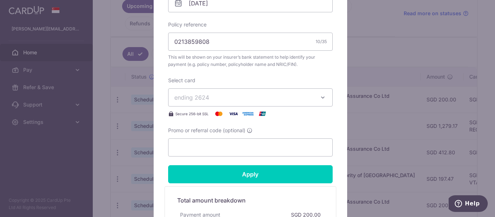
scroll to position [254, 0]
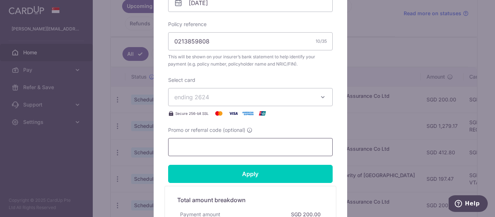
click at [197, 149] on input "Promo or referral code (optional)" at bounding box center [250, 147] width 165 height 18
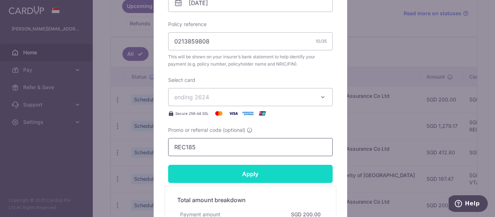
type input "REC185"
click at [275, 180] on input "Apply" at bounding box center [250, 174] width 165 height 18
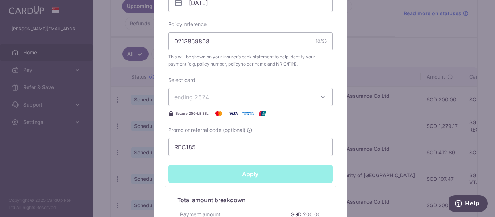
type input "Successfully Applied"
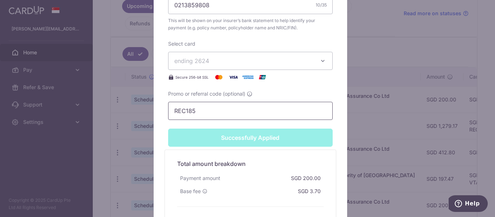
scroll to position [25, 0]
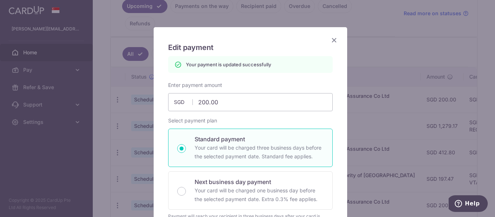
click at [334, 40] on icon "Close" at bounding box center [334, 40] width 9 height 9
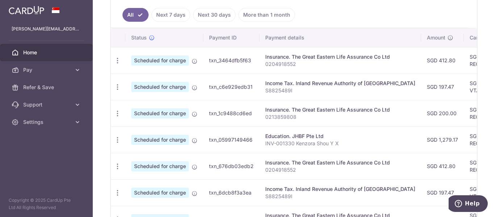
scroll to position [218, 0]
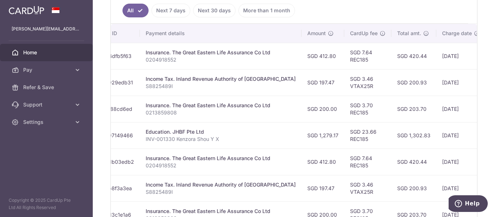
drag, startPoint x: 326, startPoint y: 84, endPoint x: 340, endPoint y: 86, distance: 13.9
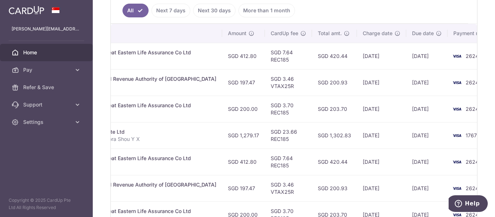
scroll to position [0, 151]
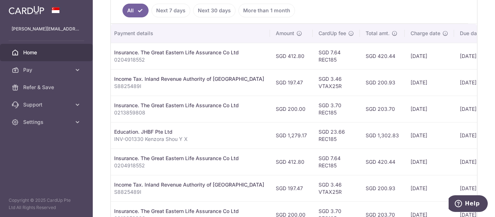
drag, startPoint x: 340, startPoint y: 87, endPoint x: 261, endPoint y: 90, distance: 79.5
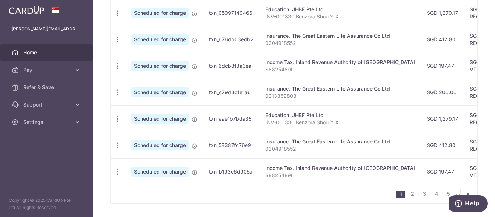
scroll to position [347, 0]
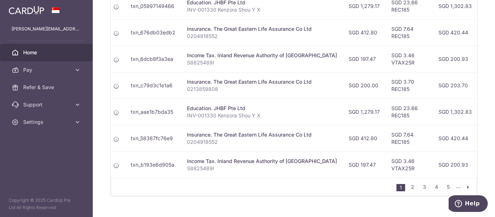
drag, startPoint x: 428, startPoint y: 114, endPoint x: 445, endPoint y: 115, distance: 17.5
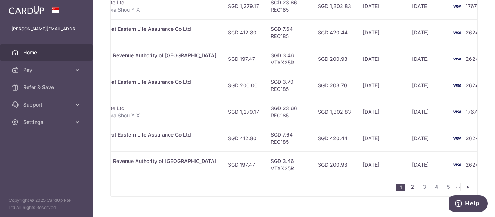
click at [410, 183] on link "2" at bounding box center [412, 187] width 9 height 9
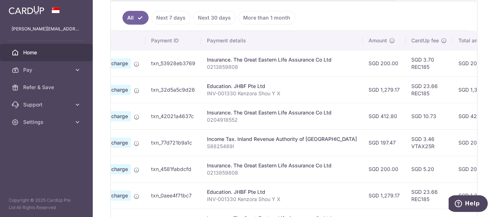
scroll to position [0, 199]
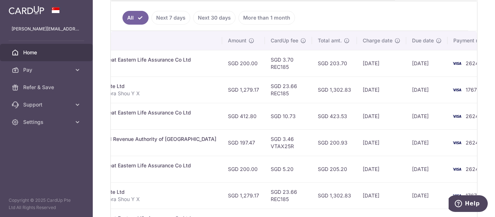
drag, startPoint x: 383, startPoint y: 107, endPoint x: 400, endPoint y: 108, distance: 17.1
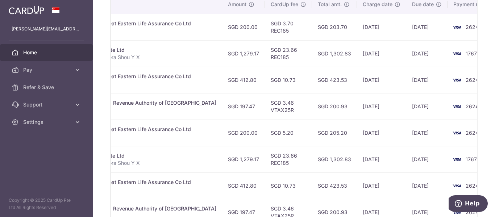
scroll to position [0, 51]
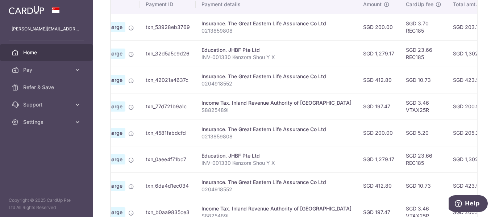
drag, startPoint x: 361, startPoint y: 103, endPoint x: 305, endPoint y: 96, distance: 57.1
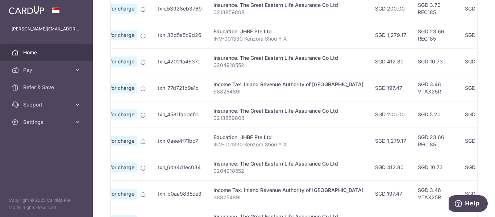
scroll to position [283, 0]
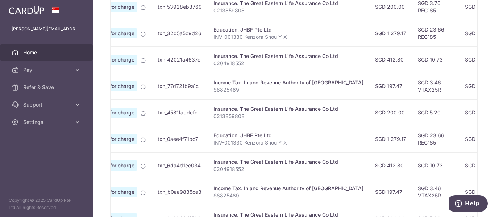
drag, startPoint x: 366, startPoint y: 58, endPoint x: 373, endPoint y: 45, distance: 14.9
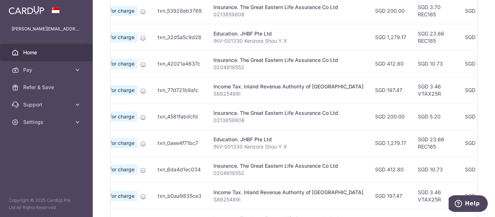
scroll to position [0, 0]
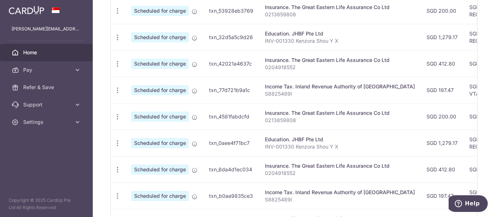
drag, startPoint x: 373, startPoint y: 45, endPoint x: 334, endPoint y: 46, distance: 39.2
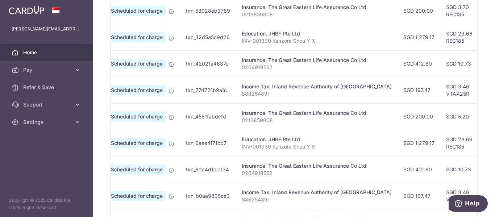
drag, startPoint x: 340, startPoint y: 46, endPoint x: 358, endPoint y: 47, distance: 18.1
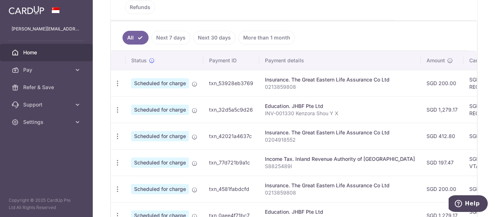
drag, startPoint x: 173, startPoint y: 117, endPoint x: 128, endPoint y: 117, distance: 45.7
click at [117, 133] on icon "button" at bounding box center [118, 137] width 8 height 8
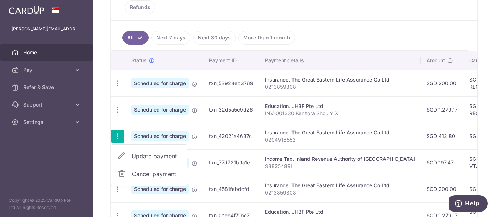
click at [140, 152] on span "Update payment" at bounding box center [156, 156] width 49 height 9
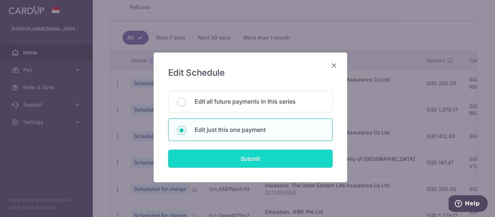
click at [230, 157] on input "Submit" at bounding box center [250, 159] width 165 height 18
radio input "true"
type input "412.80"
type input "[DATE]"
type input "0204918552"
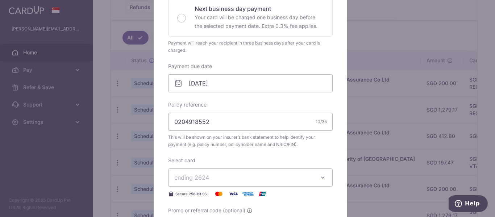
scroll to position [254, 0]
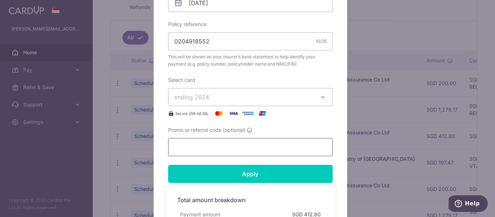
click at [212, 146] on input "Promo or referral code (optional)" at bounding box center [250, 147] width 165 height 18
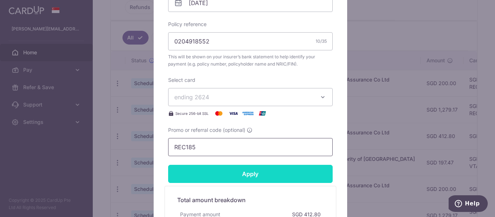
type input "REC185"
click at [272, 177] on input "Apply" at bounding box center [250, 174] width 165 height 18
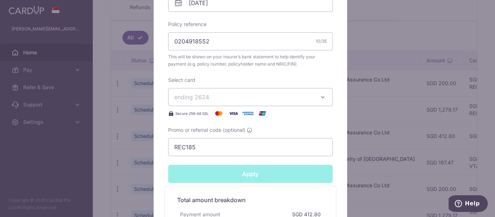
type input "Successfully Applied"
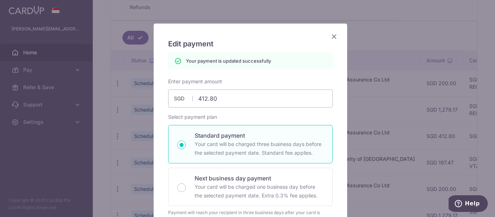
scroll to position [25, 0]
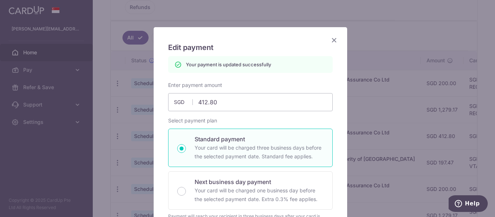
click at [331, 42] on icon "Close" at bounding box center [334, 40] width 9 height 9
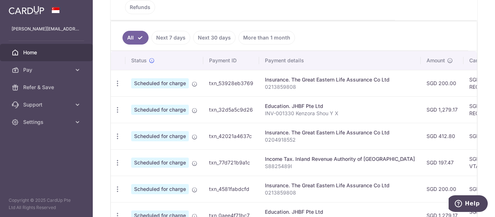
scroll to position [0, 30]
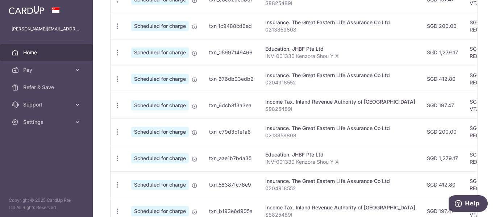
scroll to position [347, 0]
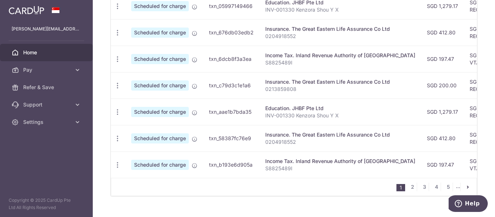
click at [403, 183] on ul "1 2 3 4 5 ..." at bounding box center [437, 187] width 80 height 9
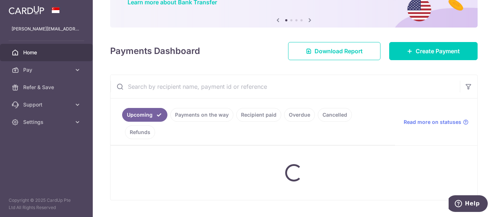
drag, startPoint x: 353, startPoint y: 120, endPoint x: 358, endPoint y: 130, distance: 10.9
click at [355, 125] on ul "Upcoming Payments on the way Recipient paid Overdue Cancelled Refunds" at bounding box center [253, 122] width 285 height 47
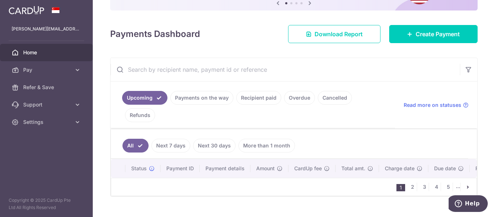
click at [358, 81] on input "text" at bounding box center [286, 69] width 350 height 23
drag, startPoint x: 358, startPoint y: 79, endPoint x: 348, endPoint y: 71, distance: 13.1
click at [348, 71] on input "text" at bounding box center [286, 69] width 350 height 23
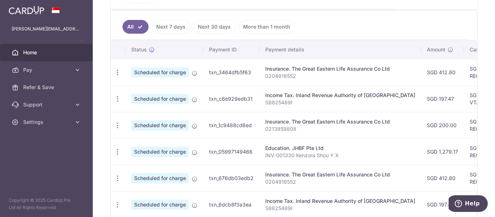
drag, startPoint x: 237, startPoint y: 102, endPoint x: 241, endPoint y: 147, distance: 45.1
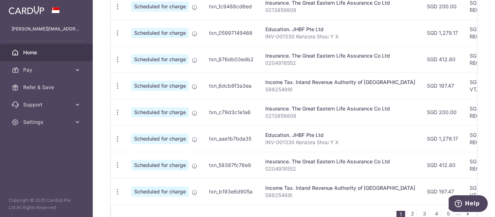
scroll to position [347, 0]
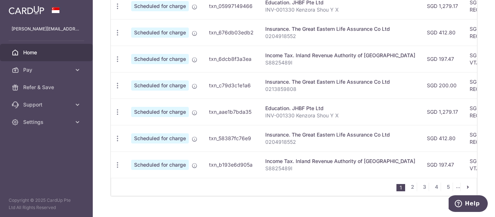
drag, startPoint x: 404, startPoint y: 140, endPoint x: 405, endPoint y: 180, distance: 39.9
click at [411, 183] on link "2" at bounding box center [412, 187] width 9 height 9
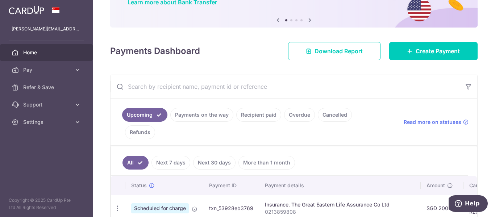
drag, startPoint x: 271, startPoint y: 87, endPoint x: 261, endPoint y: 73, distance: 16.9
click at [261, 73] on div "× Pause Schedule Pause all future payments in this series Pause just this one p…" at bounding box center [294, 108] width 402 height 217
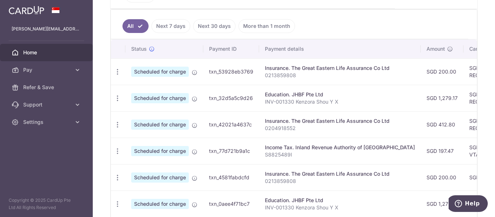
drag, startPoint x: 261, startPoint y: 69, endPoint x: 263, endPoint y: 112, distance: 43.5
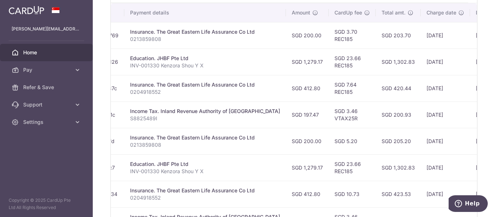
scroll to position [0, 199]
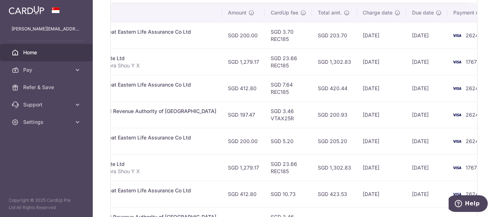
drag, startPoint x: 281, startPoint y: 112, endPoint x: 343, endPoint y: 112, distance: 62.0
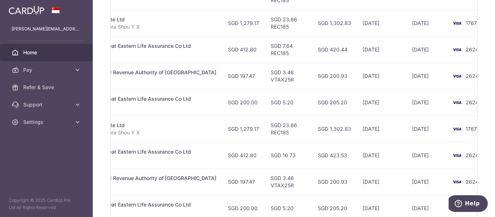
drag, startPoint x: 270, startPoint y: 99, endPoint x: 271, endPoint y: 119, distance: 19.9
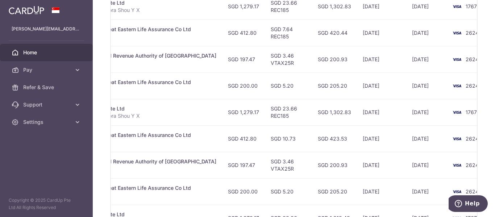
scroll to position [301, 0]
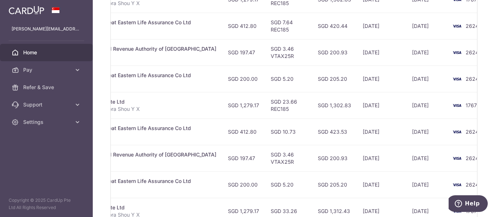
drag, startPoint x: 272, startPoint y: 100, endPoint x: 273, endPoint y: 116, distance: 15.2
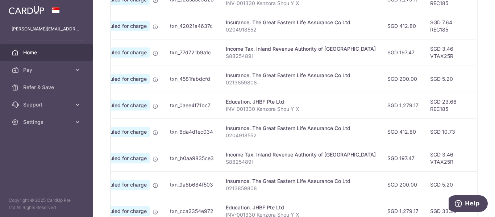
scroll to position [0, 0]
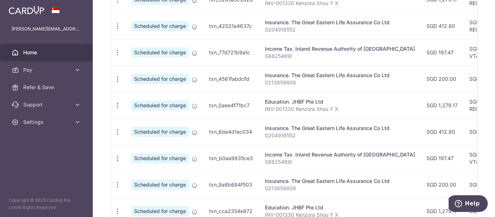
drag, startPoint x: 273, startPoint y: 116, endPoint x: 211, endPoint y: 113, distance: 62.4
click at [117, 75] on icon "button" at bounding box center [118, 79] width 8 height 8
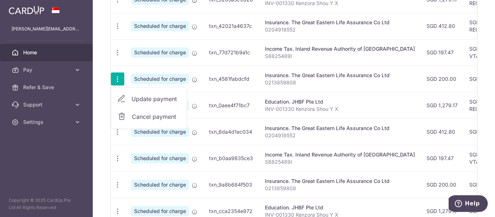
click at [127, 90] on link "Update payment" at bounding box center [148, 98] width 75 height 17
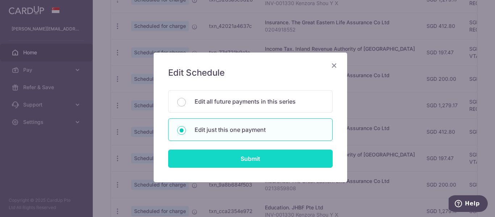
click at [255, 160] on input "Submit" at bounding box center [250, 159] width 165 height 18
radio input "true"
type input "200.00"
type input "28/01/2026"
type input "0213859808"
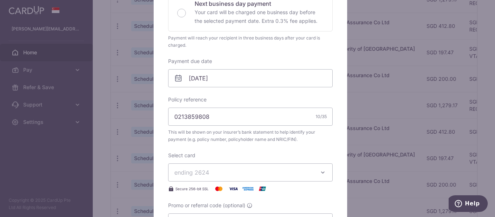
drag, startPoint x: 248, startPoint y: 120, endPoint x: 249, endPoint y: 159, distance: 39.5
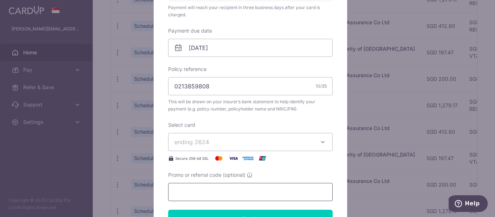
click at [214, 193] on input "Promo or referral code (optional)" at bounding box center [250, 192] width 165 height 18
type input "REC185"
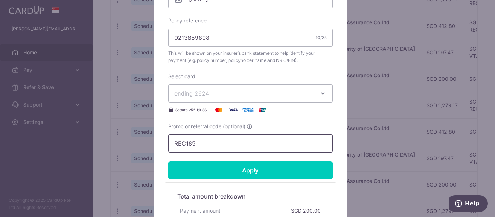
drag, startPoint x: 286, startPoint y: 141, endPoint x: 289, endPoint y: 177, distance: 36.1
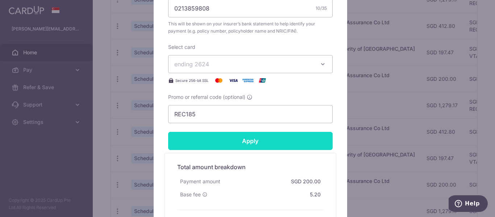
click at [264, 147] on input "Apply" at bounding box center [250, 141] width 165 height 18
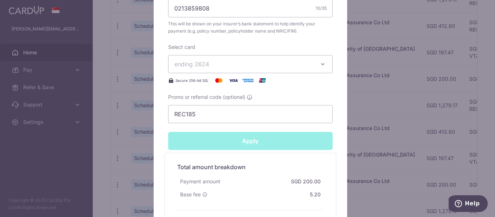
type input "Successfully Applied"
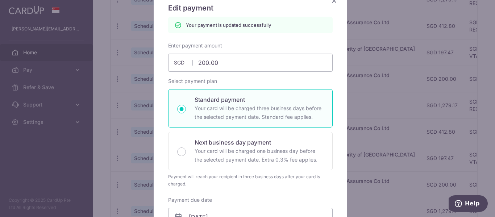
scroll to position [0, 0]
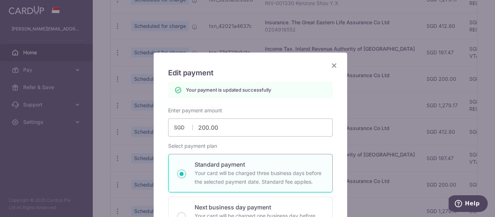
drag, startPoint x: 306, startPoint y: 132, endPoint x: 327, endPoint y: 70, distance: 64.8
click at [334, 63] on icon "Close" at bounding box center [334, 65] width 9 height 9
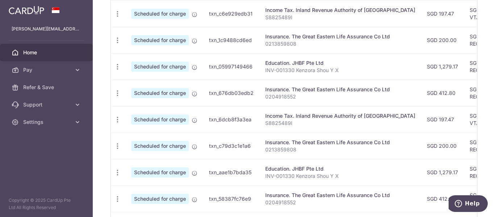
drag, startPoint x: 269, startPoint y: 107, endPoint x: 277, endPoint y: 153, distance: 46.7
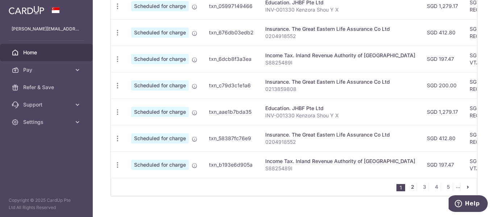
click at [410, 183] on link "2" at bounding box center [412, 187] width 9 height 9
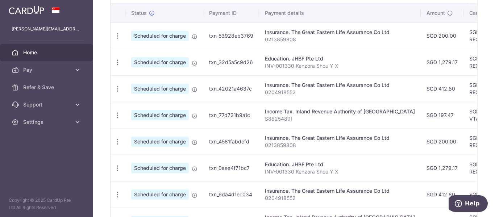
scroll to position [0, 199]
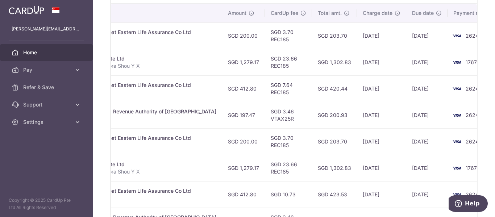
drag, startPoint x: 247, startPoint y: 122, endPoint x: 315, endPoint y: 119, distance: 68.2
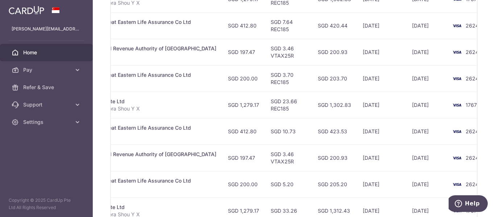
drag, startPoint x: 290, startPoint y: 112, endPoint x: 292, endPoint y: 125, distance: 12.8
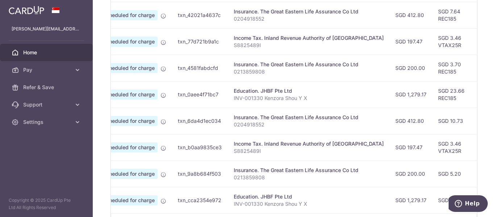
scroll to position [0, 0]
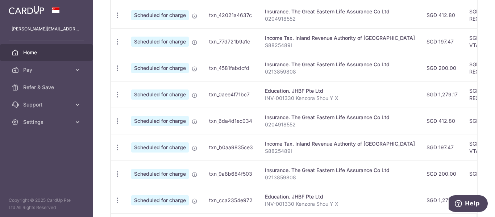
drag, startPoint x: 292, startPoint y: 125, endPoint x: 231, endPoint y: 131, distance: 60.9
click at [116, 117] on icon "button" at bounding box center [118, 121] width 8 height 8
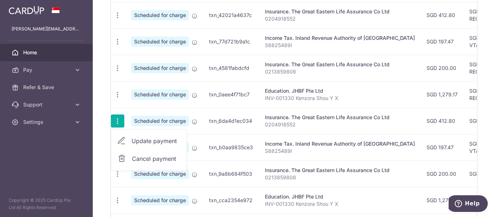
click at [130, 132] on link "Update payment" at bounding box center [148, 140] width 75 height 17
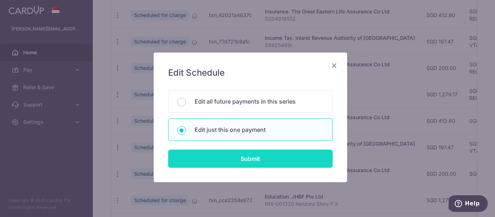
click at [227, 154] on input "Submit" at bounding box center [250, 159] width 165 height 18
radio input "true"
type input "412.80"
type input "22/02/2026"
type input "0204918552"
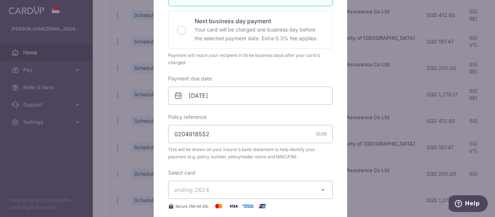
scroll to position [245, 0]
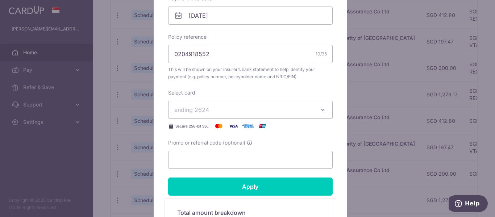
drag, startPoint x: 244, startPoint y: 103, endPoint x: 244, endPoint y: 140, distance: 37.3
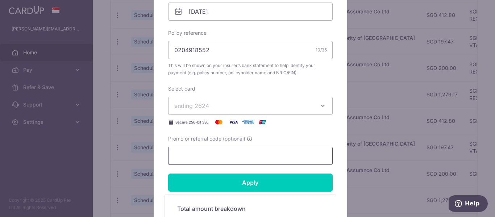
click at [224, 154] on input "Promo or referral code (optional)" at bounding box center [250, 156] width 165 height 18
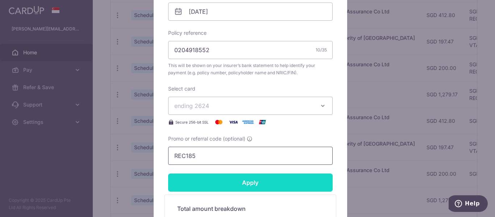
type input "REC185"
click at [252, 182] on input "Apply" at bounding box center [250, 183] width 165 height 18
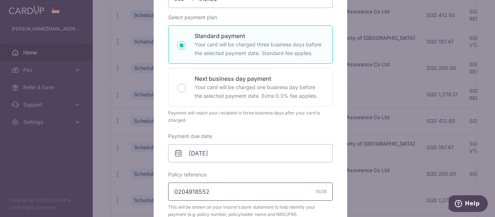
drag, startPoint x: 292, startPoint y: 120, endPoint x: 297, endPoint y: 80, distance: 39.8
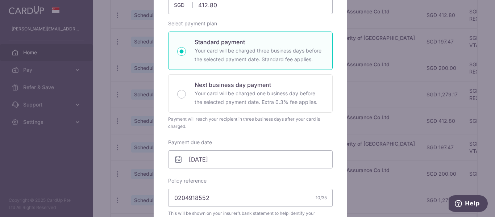
scroll to position [11, 0]
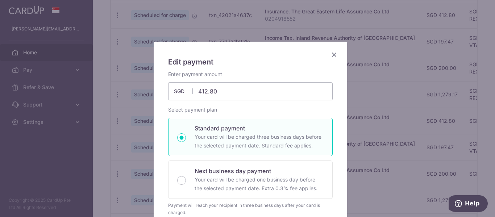
drag, startPoint x: 326, startPoint y: 55, endPoint x: 348, endPoint y: 68, distance: 25.3
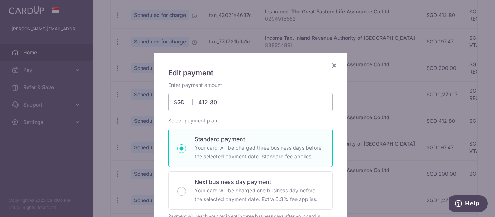
click at [333, 66] on icon "Close" at bounding box center [334, 65] width 9 height 9
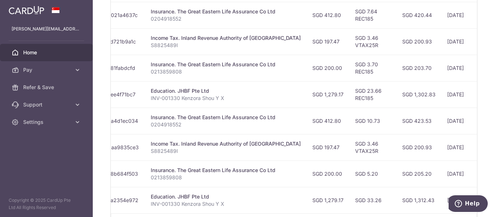
scroll to position [0, 177]
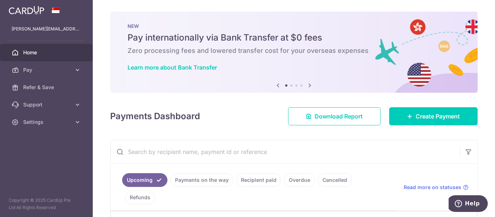
drag, startPoint x: 278, startPoint y: 141, endPoint x: 305, endPoint y: 93, distance: 54.7
